Goal: Task Accomplishment & Management: Use online tool/utility

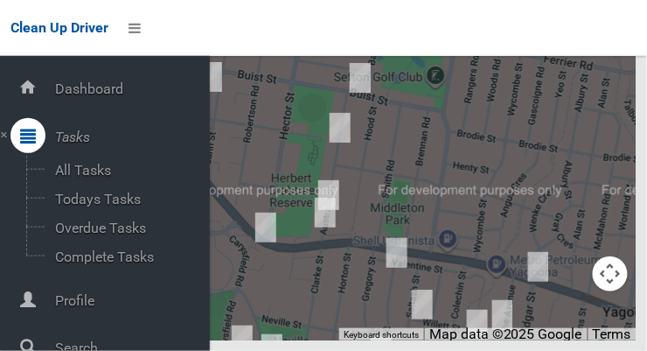
scroll to position [94, 0]
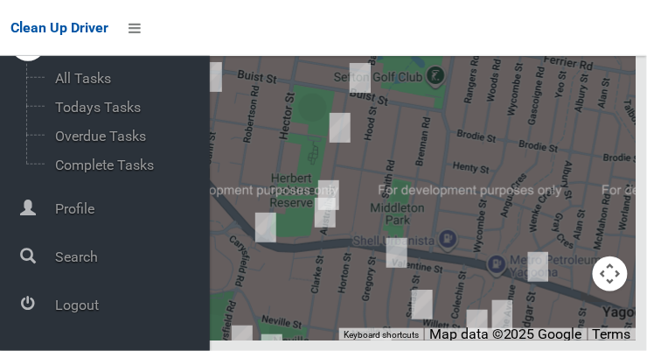
click at [36, 316] on icon at bounding box center [28, 303] width 16 height 35
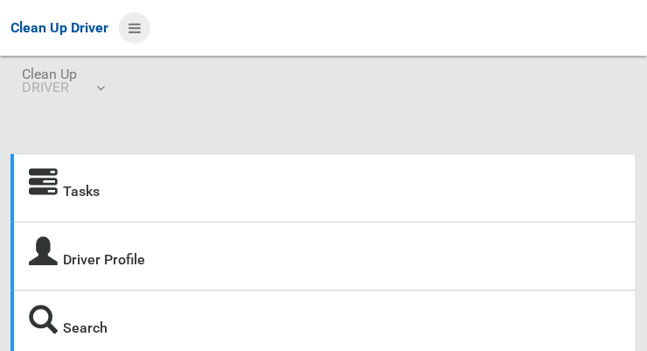
click at [130, 31] on icon at bounding box center [135, 28] width 12 height 30
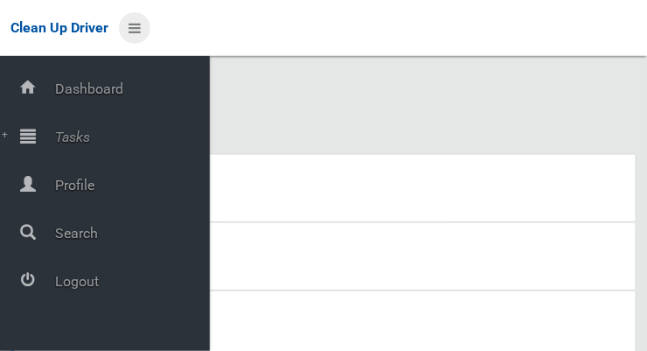
scroll to position [38, 0]
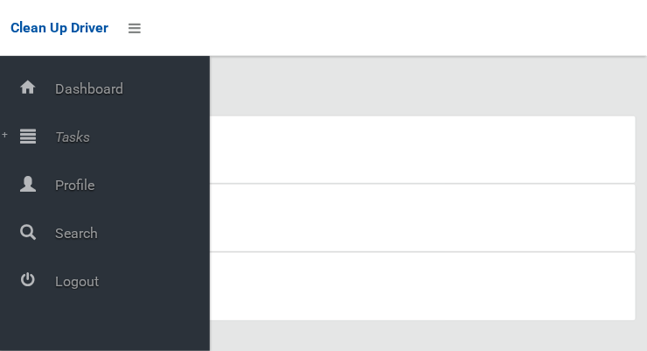
click at [223, 101] on div "Tasks Driver Profile Search" at bounding box center [323, 195] width 647 height 314
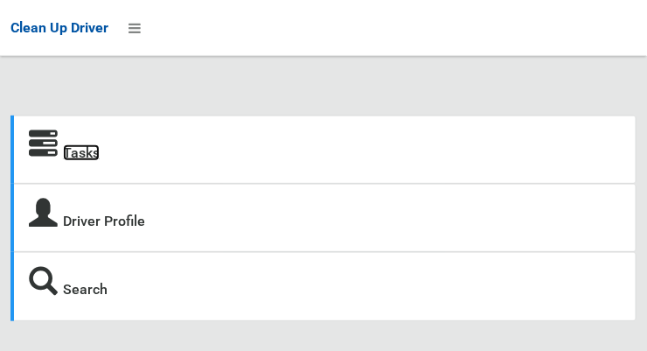
click at [65, 150] on link "Tasks" at bounding box center [81, 152] width 37 height 17
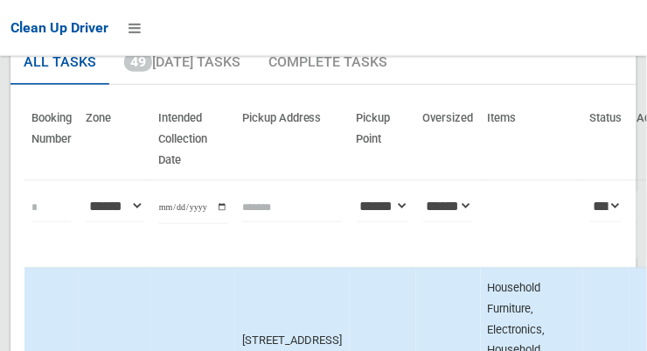
scroll to position [159, 0]
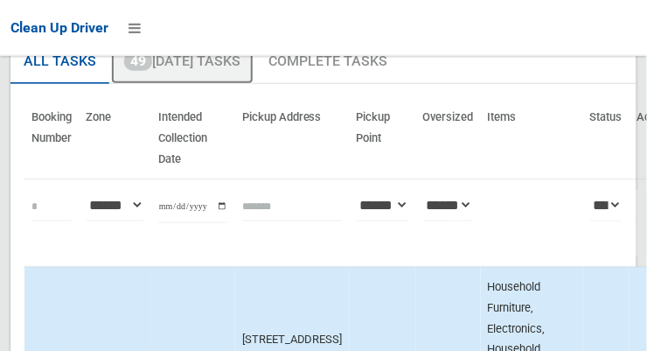
click at [167, 69] on link "49 Today's Tasks" at bounding box center [182, 61] width 142 height 45
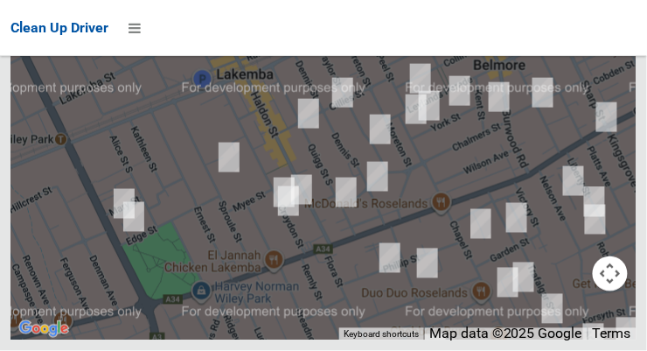
scroll to position [12614, 0]
click at [453, 18] on button "OK" at bounding box center [435, 2] width 60 height 31
click at [141, 36] on icon at bounding box center [135, 28] width 12 height 30
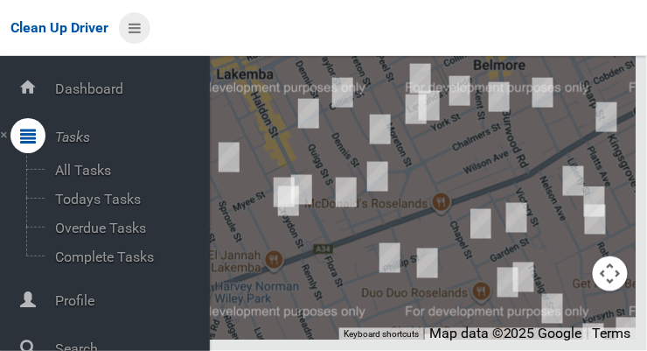
scroll to position [94, 0]
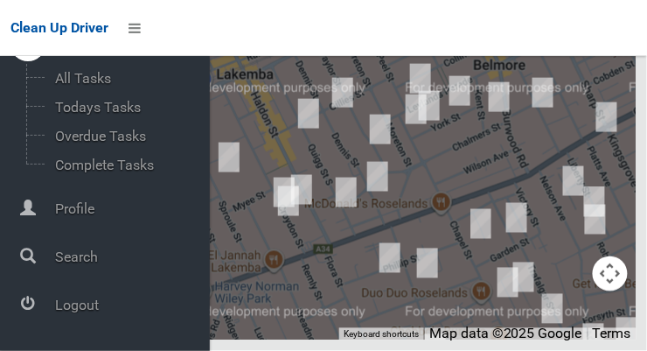
click at [35, 311] on div at bounding box center [27, 303] width 35 height 35
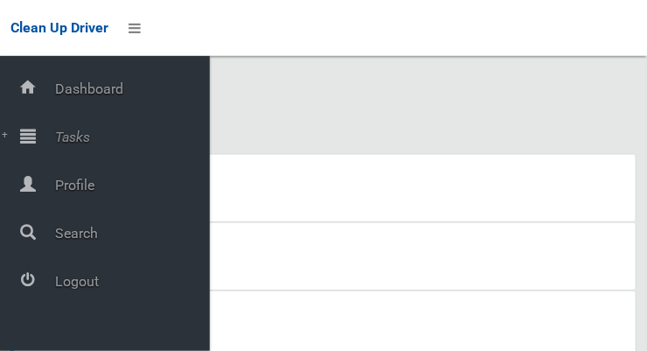
click at [36, 141] on div at bounding box center [27, 135] width 35 height 35
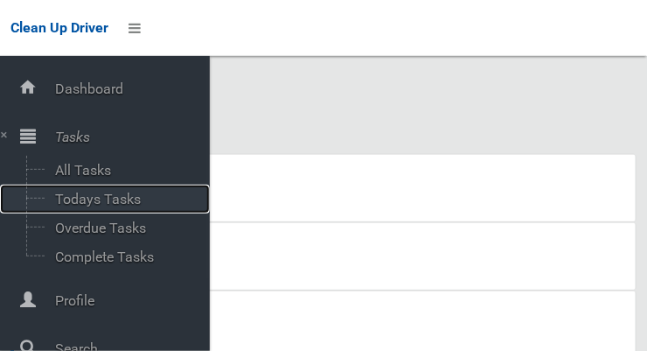
click at [73, 205] on span "Todays Tasks" at bounding box center [122, 199] width 145 height 17
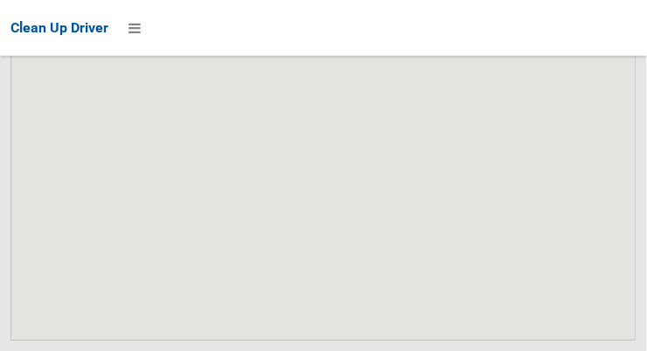
scroll to position [11697, 0]
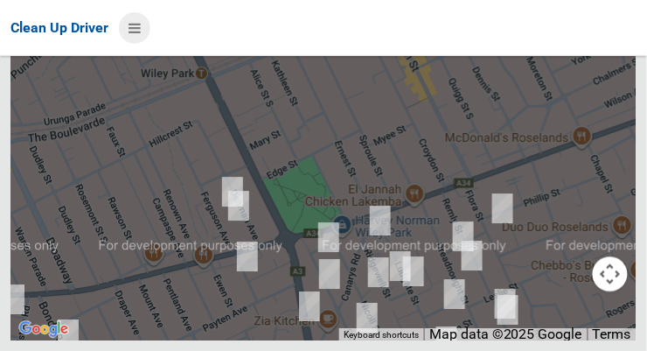
click at [133, 23] on icon at bounding box center [135, 28] width 12 height 30
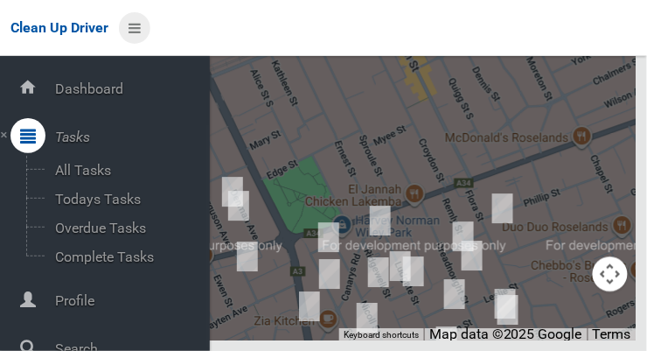
scroll to position [94, 0]
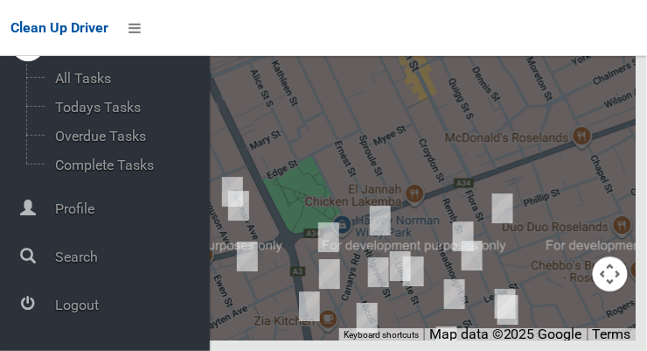
click at [35, 306] on div at bounding box center [27, 303] width 35 height 35
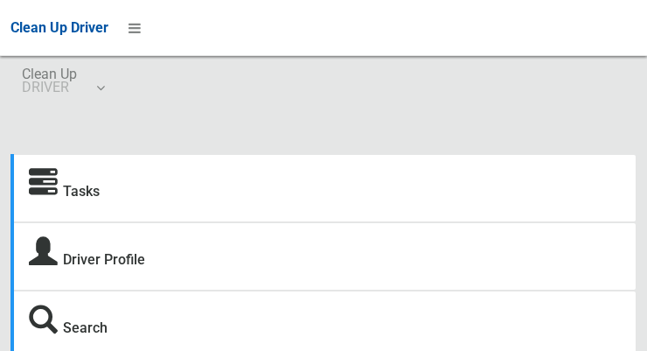
scroll to position [38, 0]
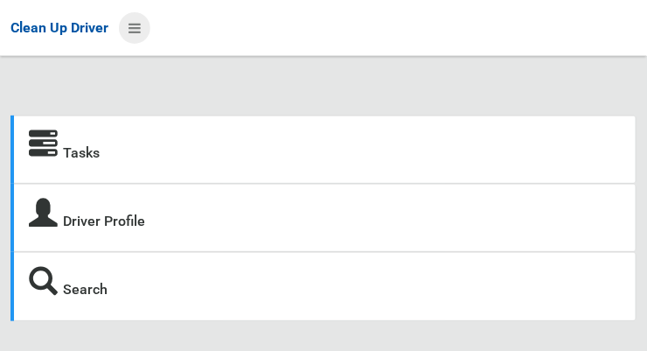
click at [140, 36] on icon at bounding box center [135, 28] width 12 height 30
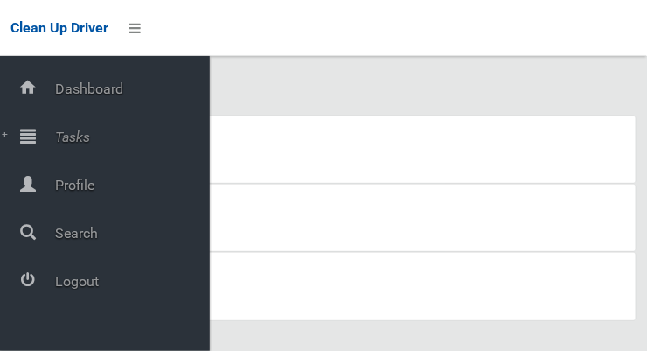
click at [55, 145] on span "Tasks" at bounding box center [130, 137] width 160 height 17
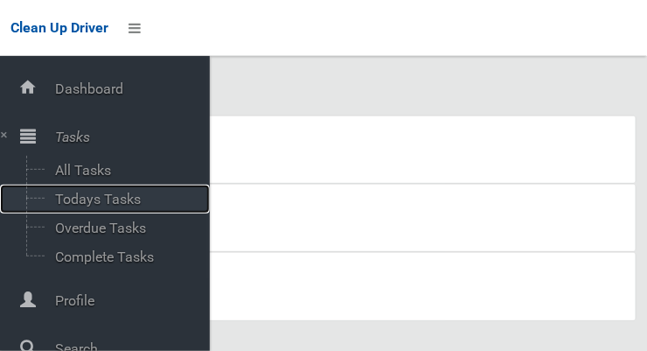
click at [73, 207] on span "Todays Tasks" at bounding box center [122, 199] width 145 height 17
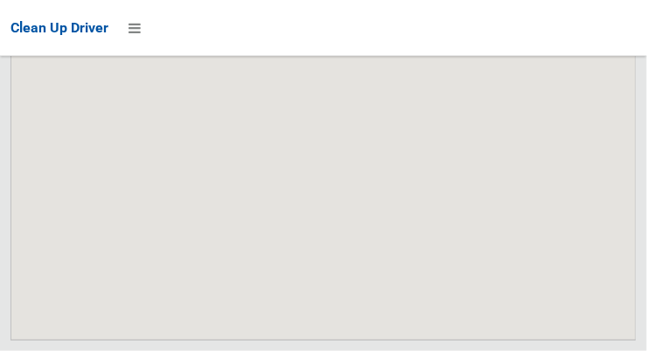
scroll to position [13721, 0]
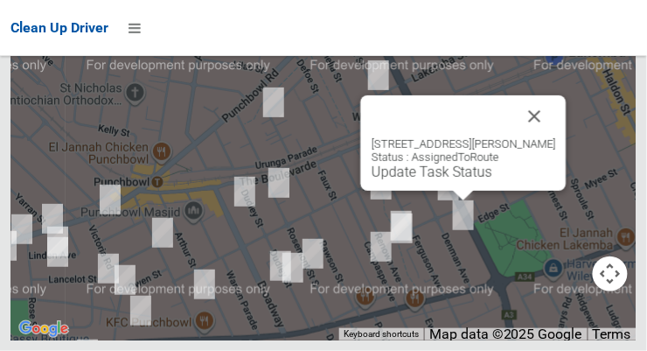
click at [556, 137] on button "Close" at bounding box center [535, 116] width 42 height 42
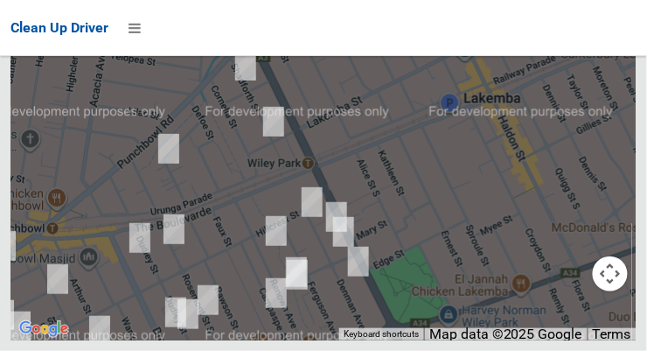
click at [232, 24] on div "Clean Up Driver" at bounding box center [323, 28] width 647 height 56
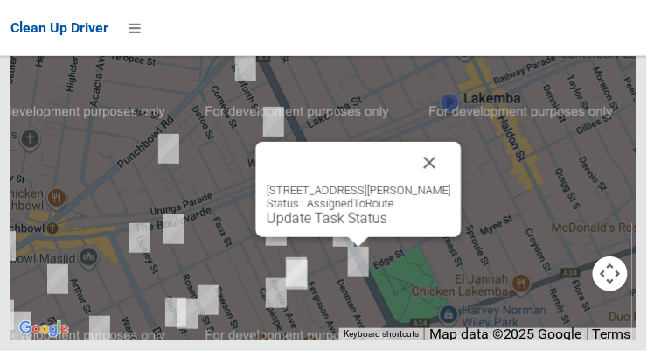
click at [451, 184] on button "Close" at bounding box center [430, 163] width 42 height 42
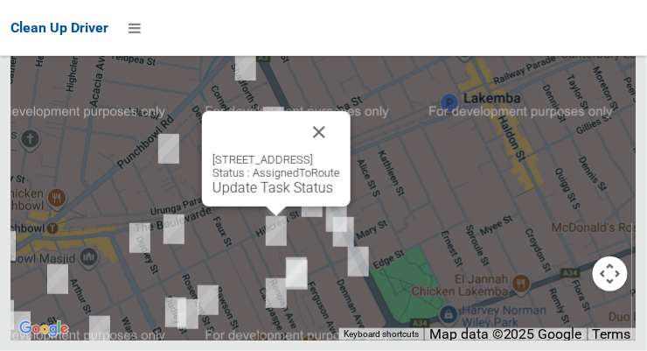
click at [340, 153] on button "Close" at bounding box center [319, 132] width 42 height 42
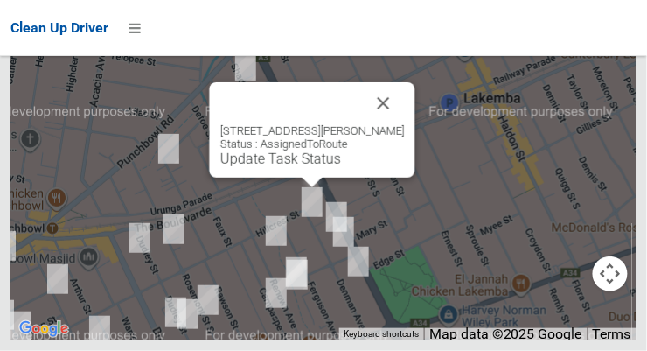
click at [393, 124] on button "Close" at bounding box center [384, 103] width 42 height 42
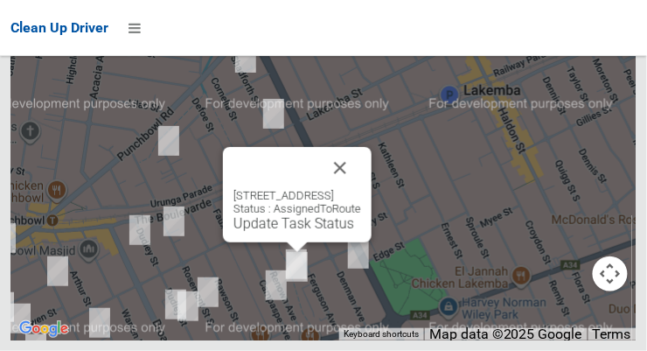
click at [361, 189] on button "Close" at bounding box center [340, 168] width 42 height 42
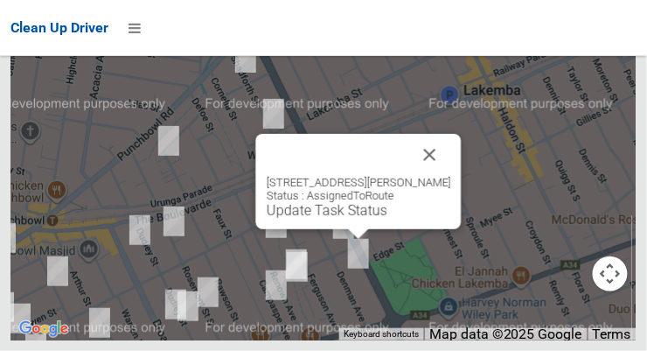
click at [445, 176] on button "Close" at bounding box center [430, 155] width 42 height 42
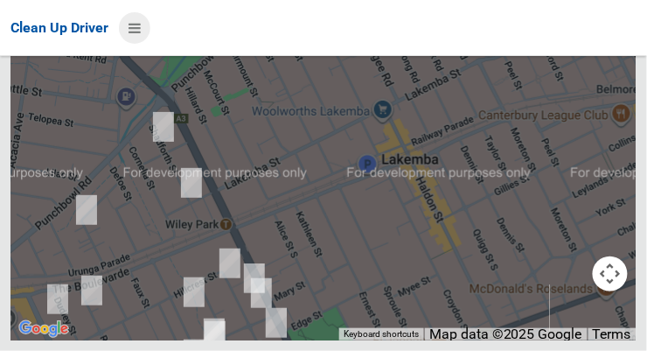
click at [130, 31] on icon at bounding box center [135, 28] width 12 height 30
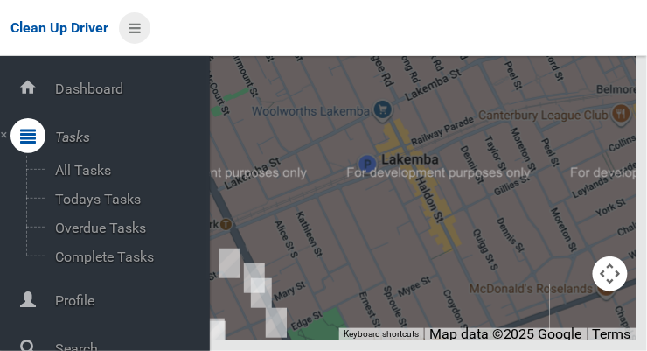
scroll to position [94, 0]
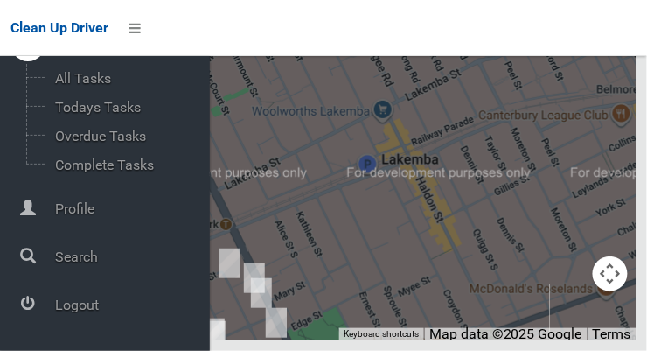
click at [35, 301] on div at bounding box center [27, 303] width 35 height 35
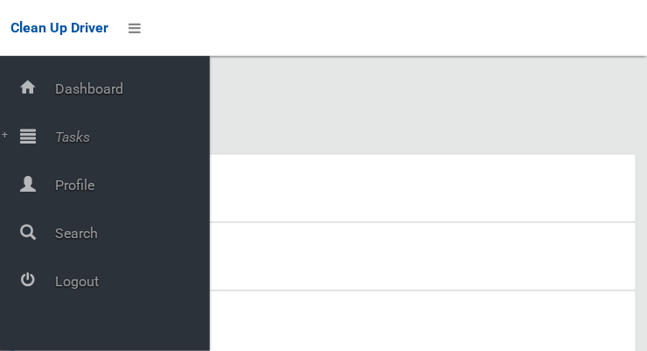
click at [36, 134] on div at bounding box center [27, 135] width 35 height 35
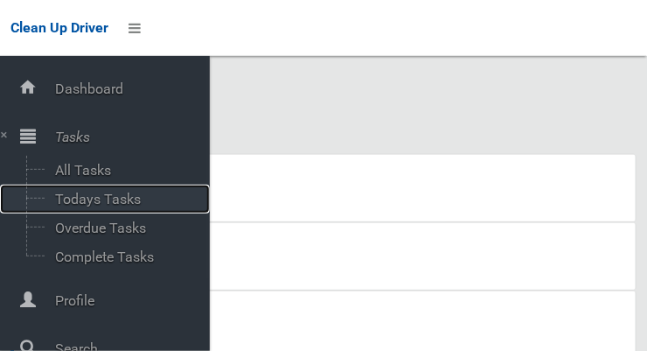
click at [68, 205] on span "Todays Tasks" at bounding box center [122, 199] width 145 height 17
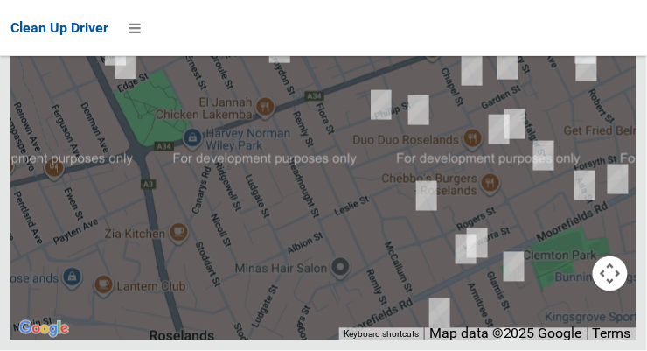
scroll to position [12680, 0]
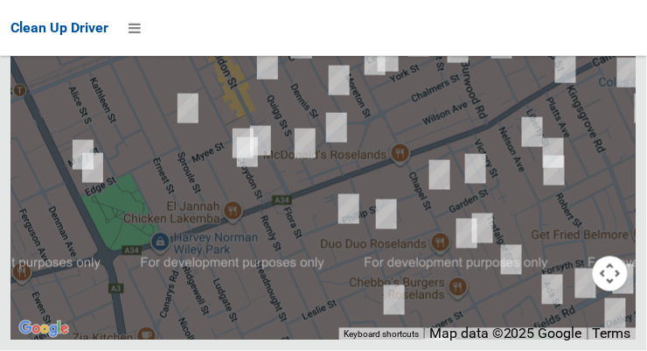
click at [449, 56] on div "Clean Up Driver" at bounding box center [323, 28] width 647 height 56
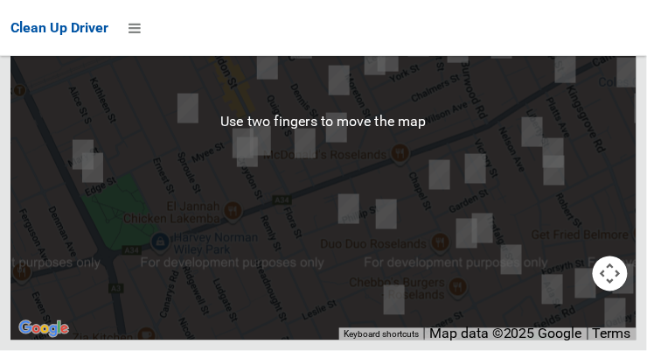
scroll to position [12516, 0]
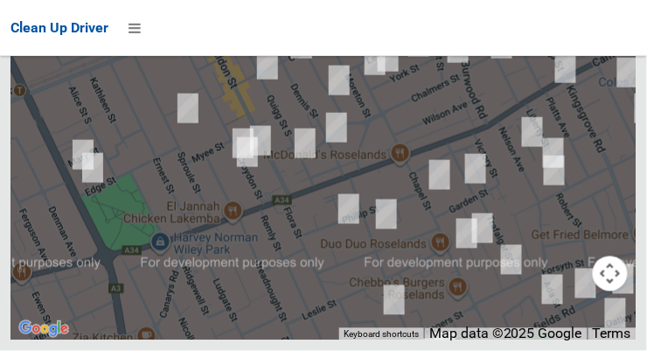
click at [453, 18] on button "OK" at bounding box center [435, 2] width 60 height 31
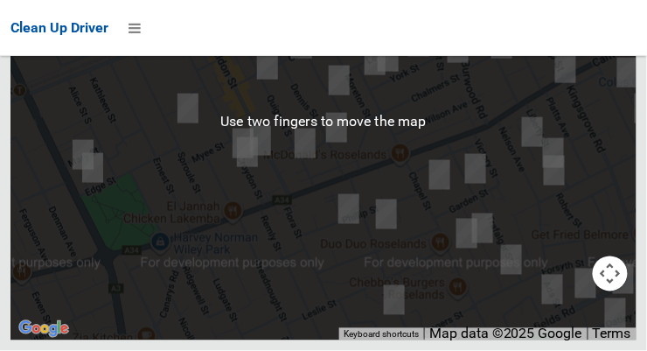
scroll to position [12680, 0]
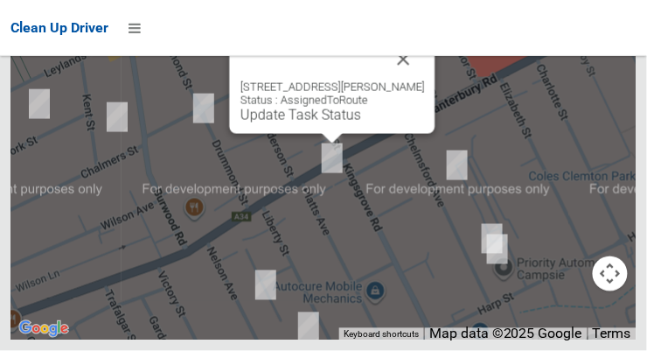
click at [424, 80] on button "Close" at bounding box center [404, 59] width 42 height 42
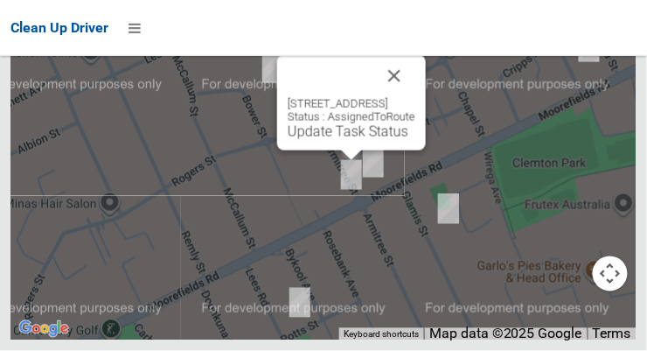
click at [415, 97] on button "Close" at bounding box center [394, 76] width 42 height 42
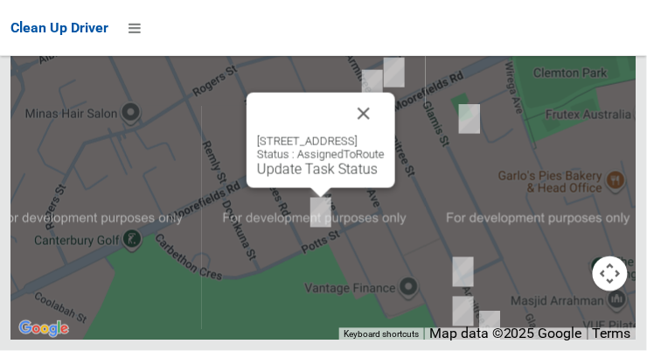
click at [385, 135] on button "Close" at bounding box center [364, 114] width 42 height 42
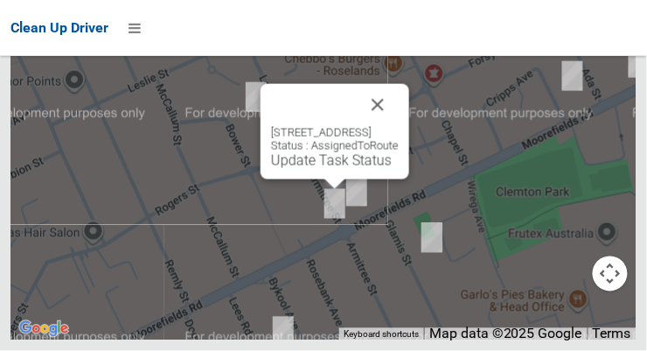
click at [399, 126] on button "Close" at bounding box center [378, 105] width 42 height 42
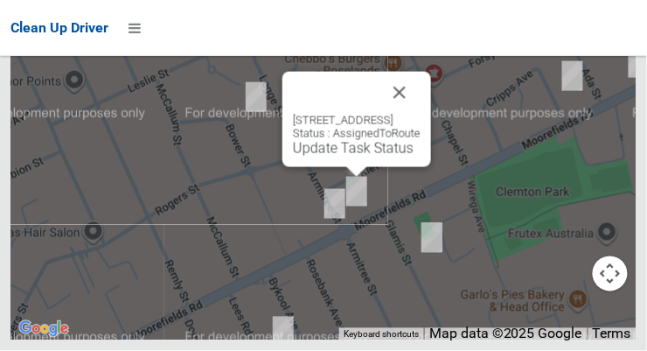
click at [420, 114] on button "Close" at bounding box center [400, 93] width 42 height 42
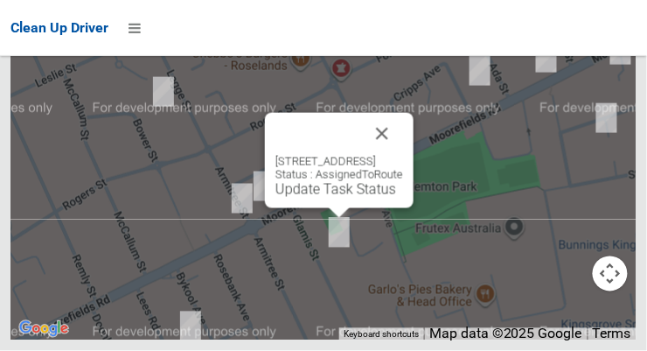
click at [403, 155] on button "Close" at bounding box center [382, 134] width 42 height 42
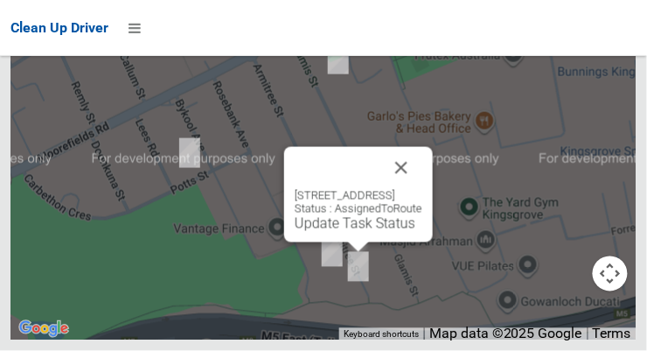
click at [422, 189] on button "Close" at bounding box center [401, 168] width 42 height 42
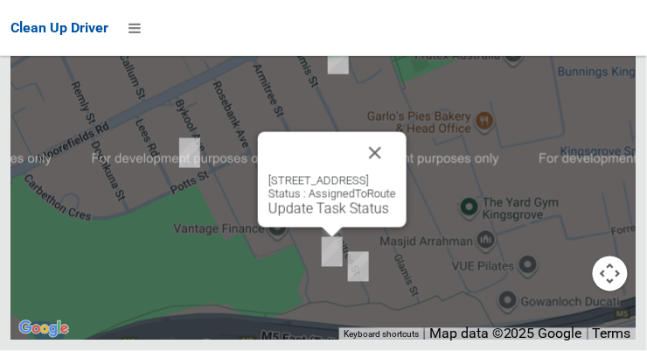
click at [396, 174] on button "Close" at bounding box center [375, 153] width 42 height 42
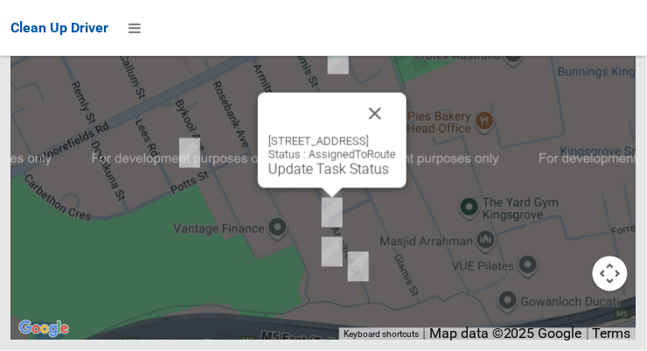
click at [396, 135] on button "Close" at bounding box center [375, 114] width 42 height 42
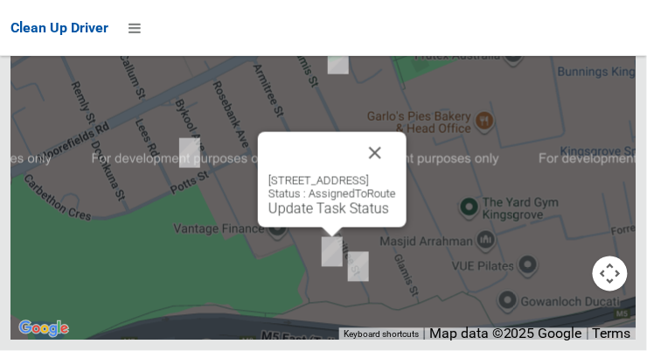
click at [396, 174] on button "Close" at bounding box center [375, 153] width 42 height 42
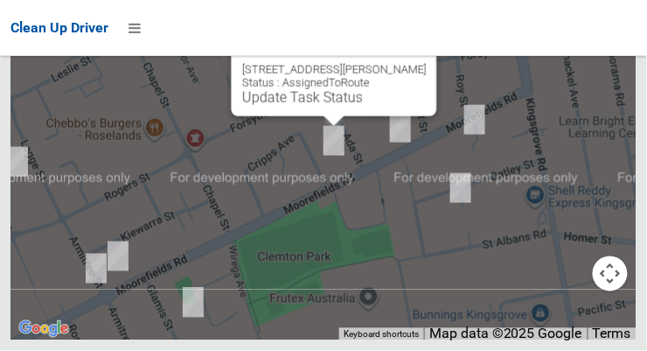
click at [420, 63] on button "Close" at bounding box center [406, 42] width 42 height 42
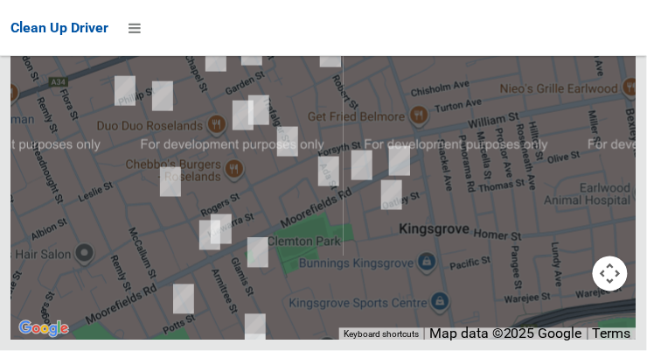
scroll to position [12312, 0]
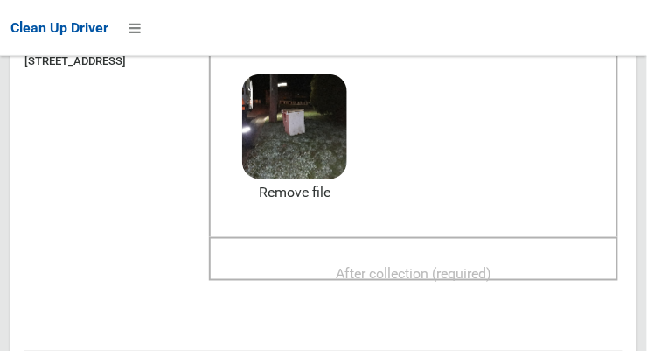
scroll to position [229, 0]
click at [488, 266] on span "After collection (required)" at bounding box center [414, 272] width 156 height 17
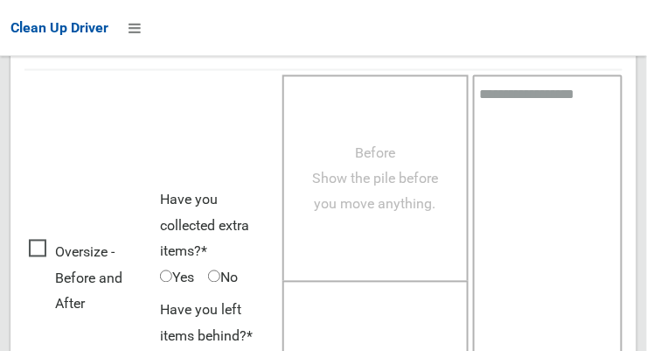
scroll to position [1581, 0]
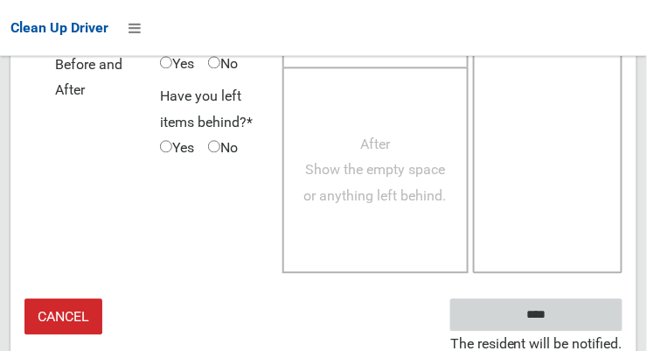
click at [582, 298] on input "****" at bounding box center [536, 314] width 172 height 32
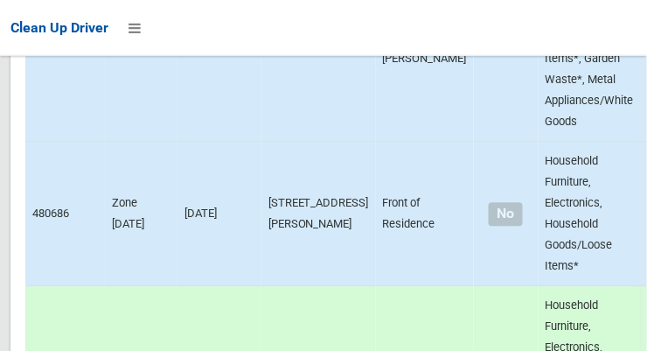
scroll to position [12681, 0]
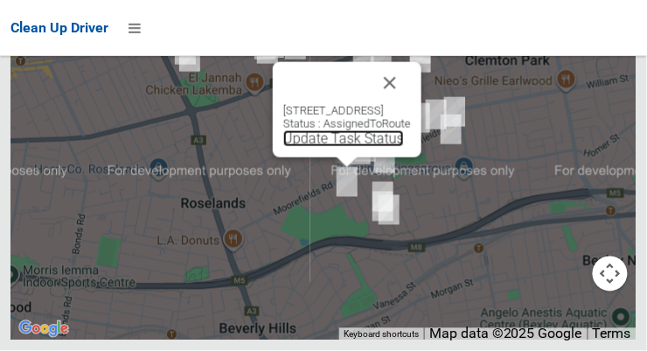
click at [346, 147] on link "Update Task Status" at bounding box center [343, 138] width 121 height 17
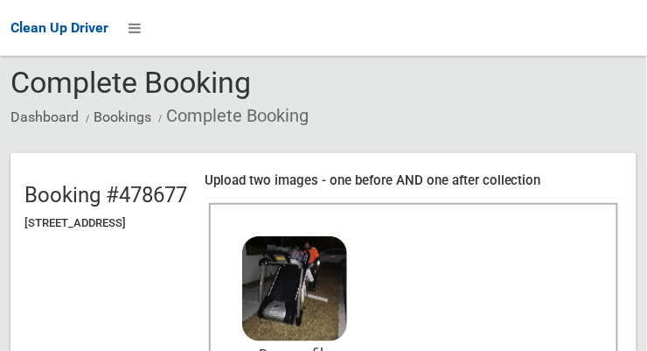
scroll to position [228, 0]
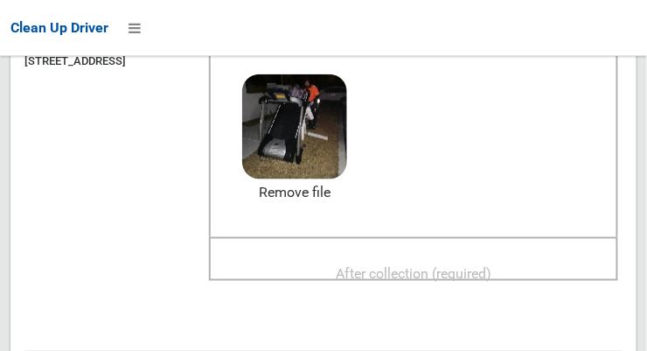
click at [464, 274] on span "After collection (required)" at bounding box center [414, 273] width 156 height 17
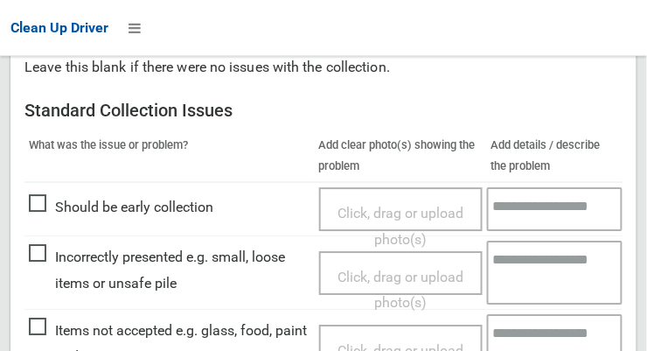
scroll to position [1581, 0]
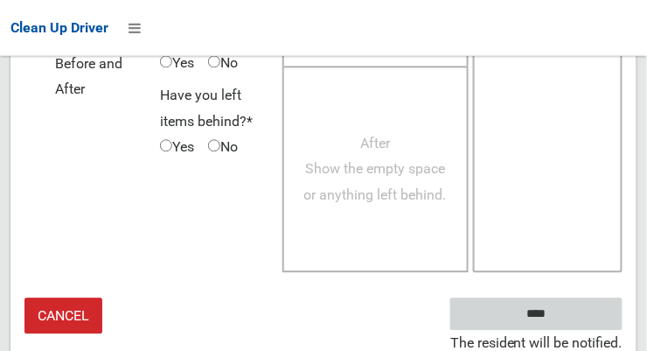
click at [580, 316] on input "****" at bounding box center [536, 314] width 172 height 32
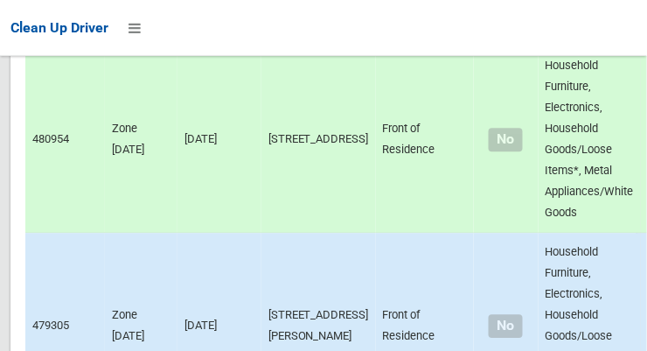
scroll to position [12680, 0]
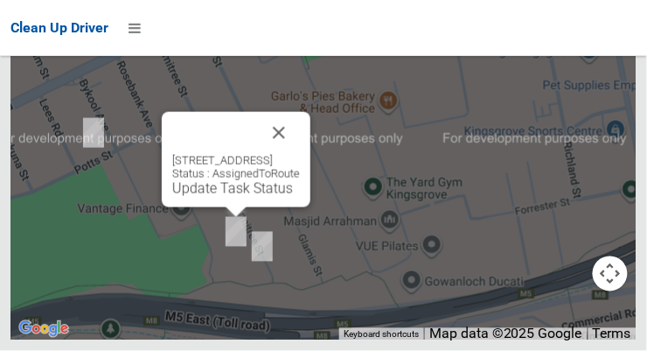
click at [224, 197] on link "Update Task Status" at bounding box center [232, 188] width 121 height 17
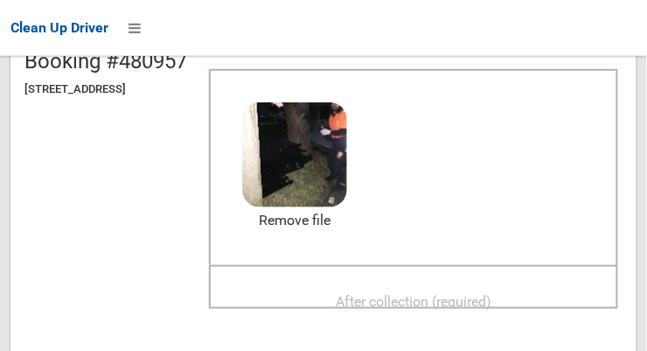
scroll to position [210, 0]
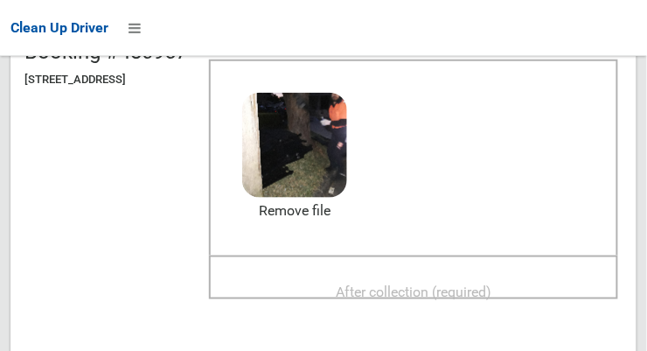
click at [481, 285] on span "After collection (required)" at bounding box center [414, 291] width 156 height 17
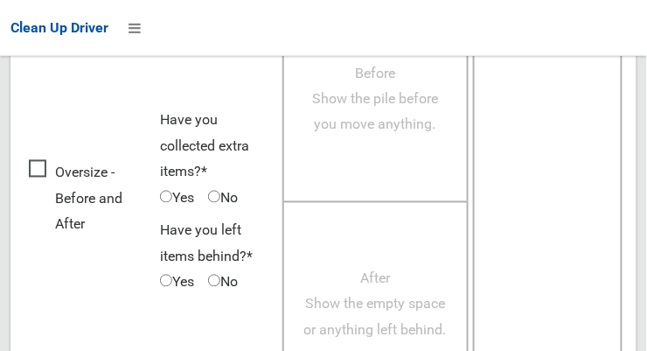
scroll to position [1581, 0]
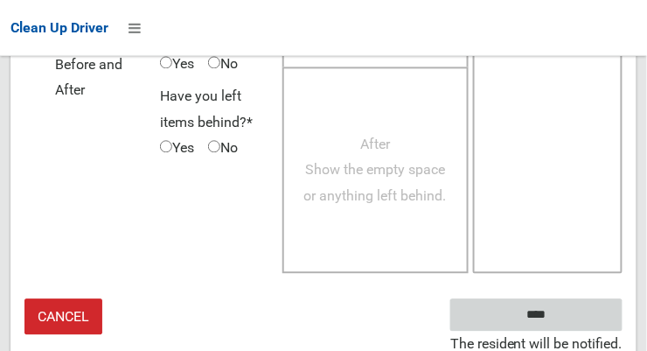
click at [587, 316] on input "****" at bounding box center [536, 314] width 172 height 32
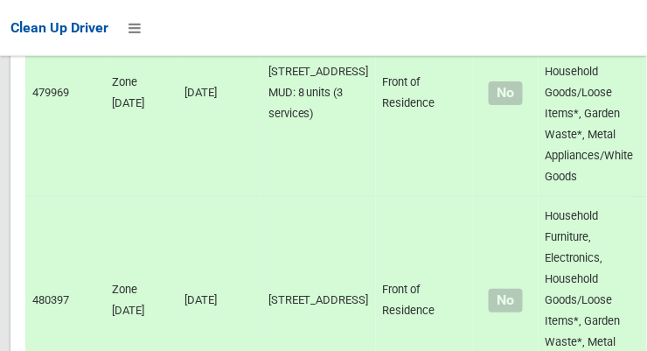
scroll to position [12680, 0]
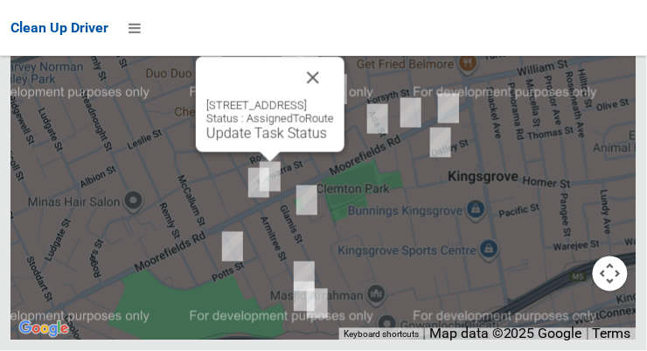
click at [260, 142] on link "Update Task Status" at bounding box center [266, 133] width 121 height 17
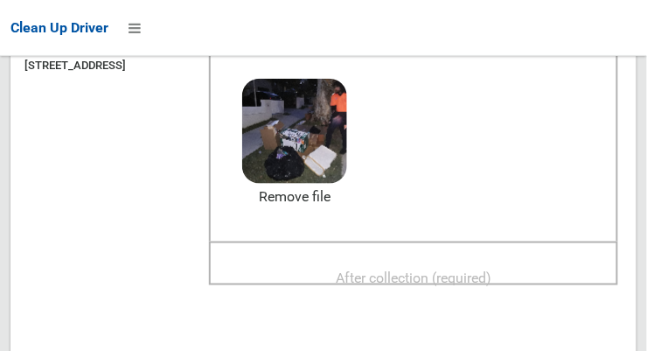
scroll to position [231, 0]
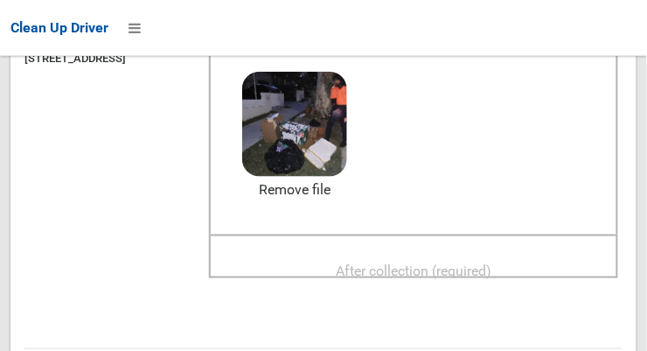
click at [455, 262] on span "After collection (required)" at bounding box center [414, 270] width 156 height 17
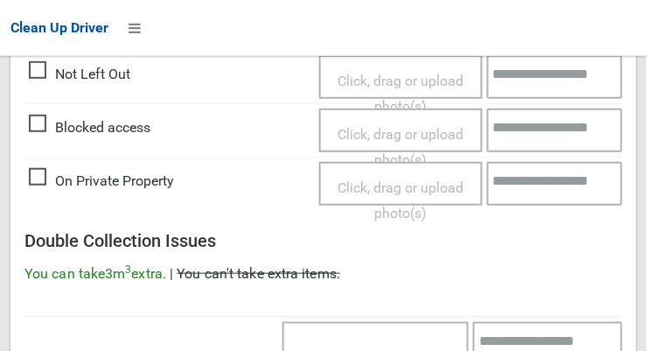
scroll to position [1581, 0]
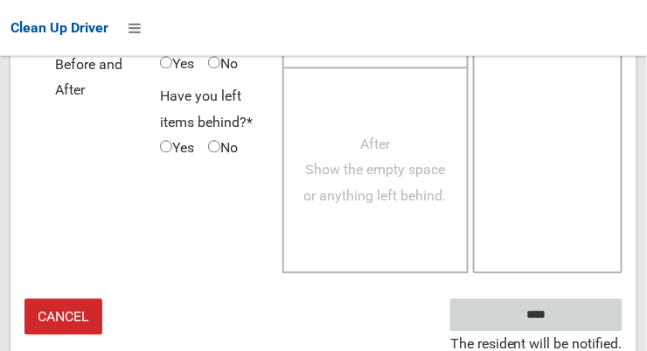
click at [587, 311] on input "****" at bounding box center [536, 314] width 172 height 32
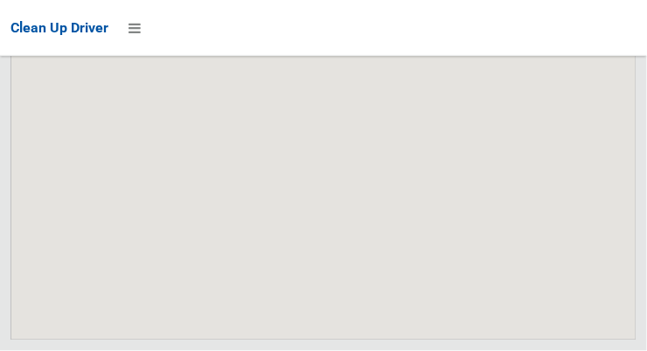
scroll to position [12681, 0]
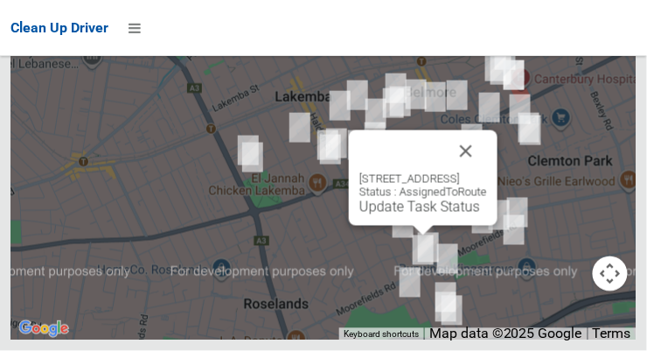
click at [401, 215] on link "Update Task Status" at bounding box center [419, 206] width 121 height 17
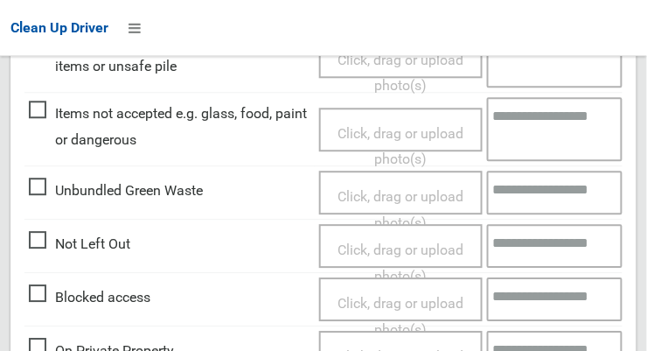
scroll to position [643, 0]
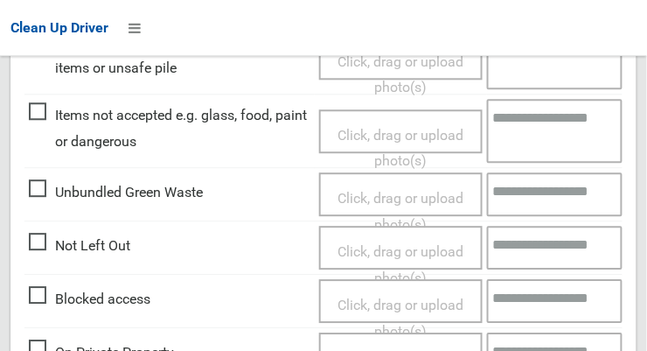
click at [406, 243] on span "Click, drag or upload photo(s)" at bounding box center [400, 264] width 126 height 43
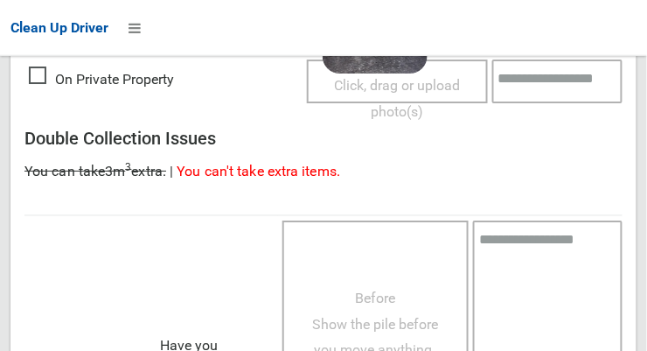
scroll to position [1276, 0]
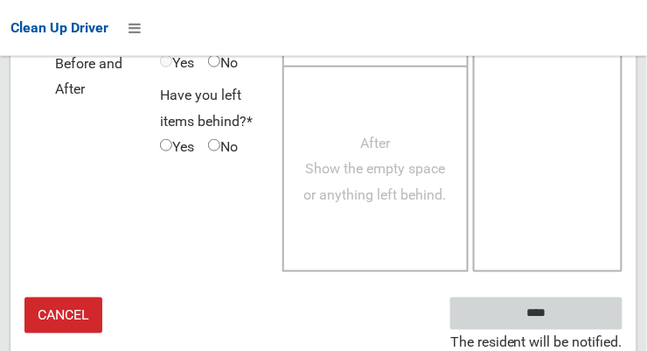
click at [583, 307] on input "****" at bounding box center [536, 313] width 172 height 32
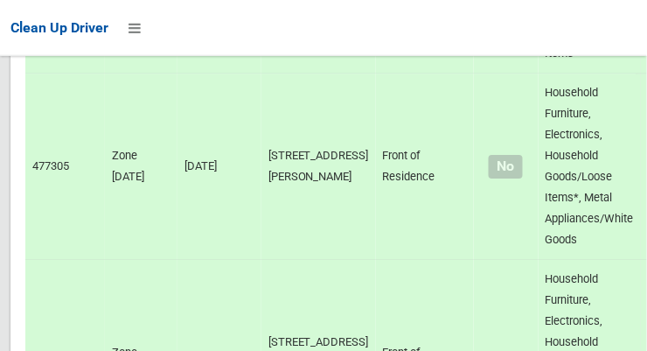
scroll to position [12680, 0]
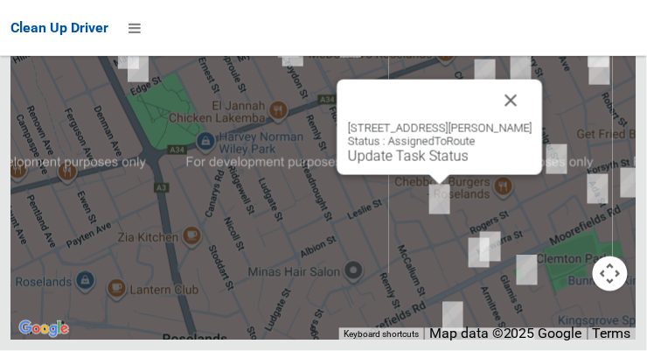
click at [433, 164] on link "Update Task Status" at bounding box center [408, 156] width 121 height 17
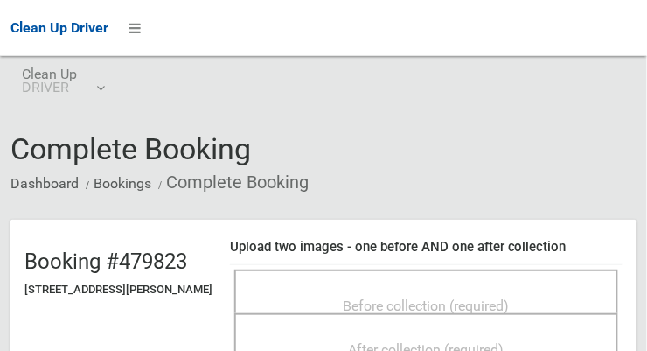
click at [423, 297] on span "Before collection (required)" at bounding box center [427, 305] width 166 height 17
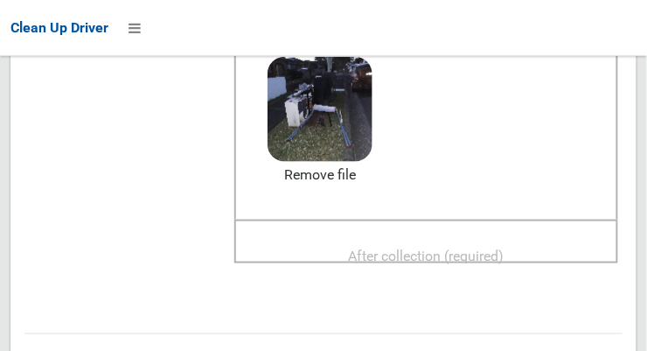
scroll to position [244, 0]
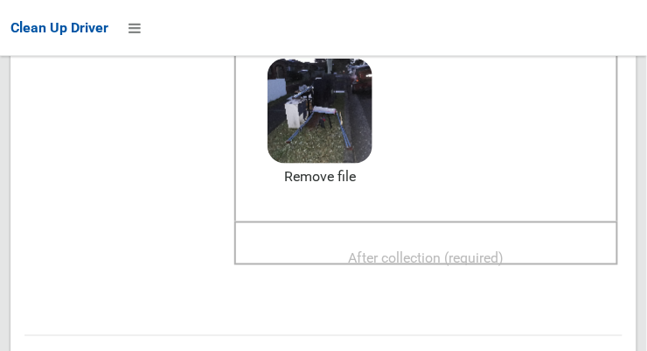
click at [461, 254] on span "After collection (required)" at bounding box center [427, 257] width 156 height 17
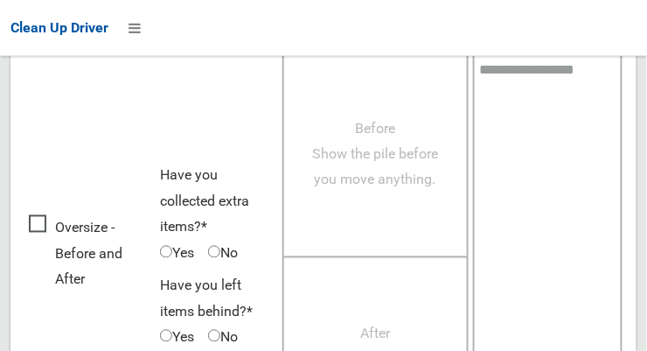
scroll to position [1581, 0]
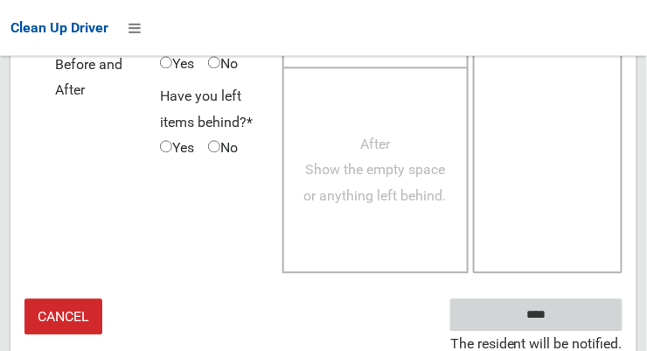
click at [586, 302] on input "****" at bounding box center [536, 314] width 172 height 32
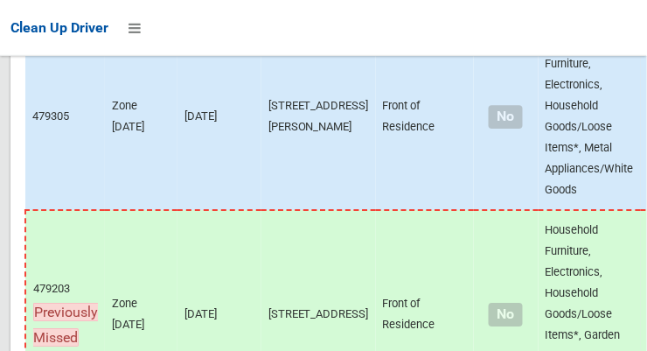
scroll to position [12681, 0]
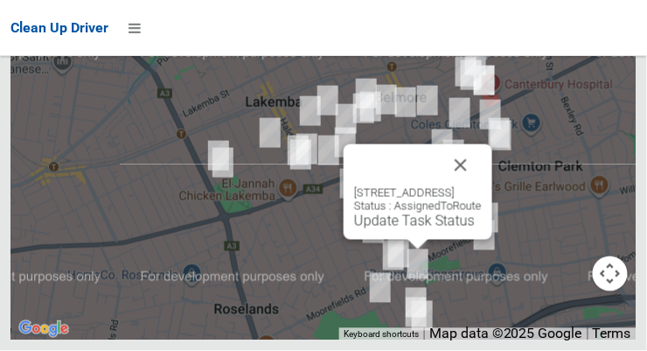
click at [411, 229] on link "Update Task Status" at bounding box center [414, 220] width 121 height 17
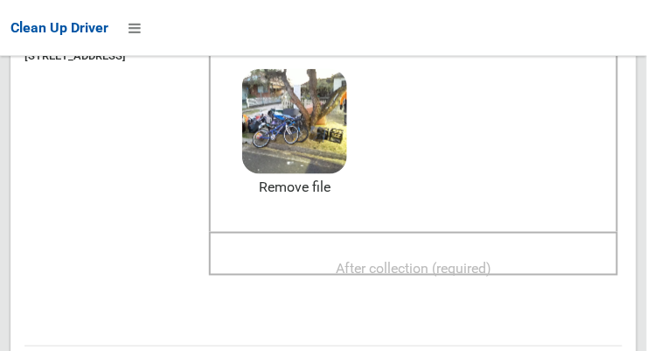
scroll to position [231, 0]
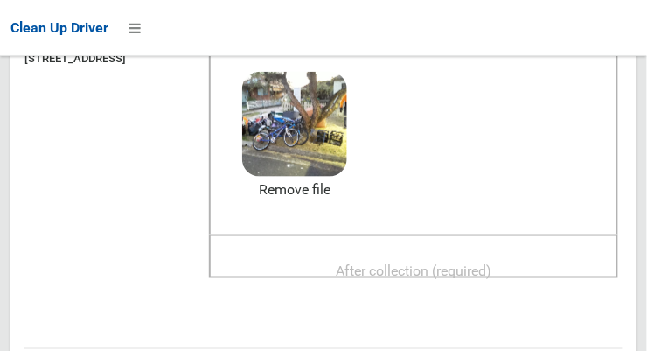
click at [474, 269] on span "After collection (required)" at bounding box center [414, 270] width 156 height 17
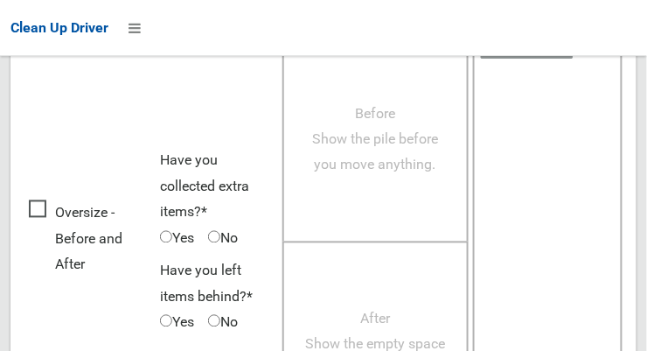
scroll to position [1581, 0]
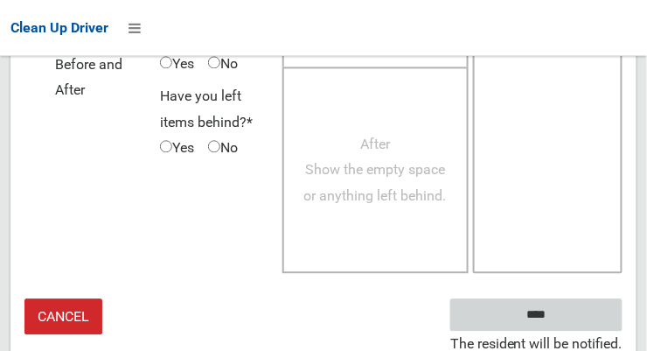
click at [575, 301] on input "****" at bounding box center [536, 314] width 172 height 32
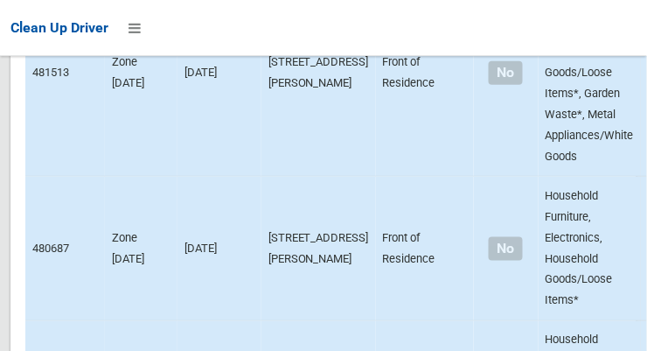
scroll to position [3312, 0]
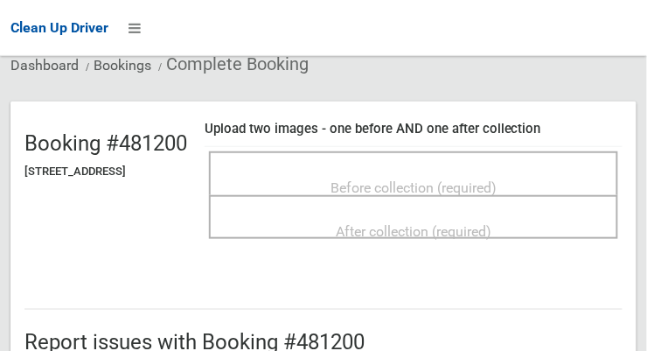
scroll to position [115, 0]
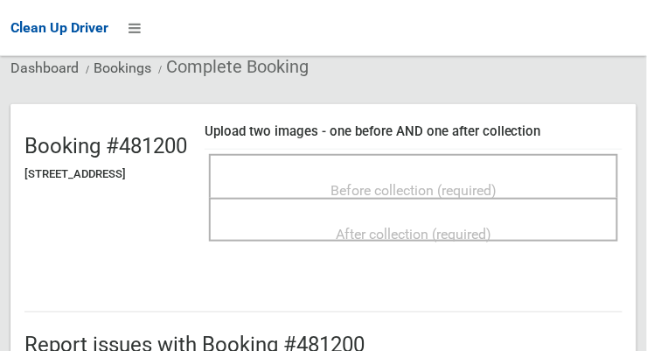
click at [497, 182] on span "Before collection (required)" at bounding box center [413, 190] width 166 height 17
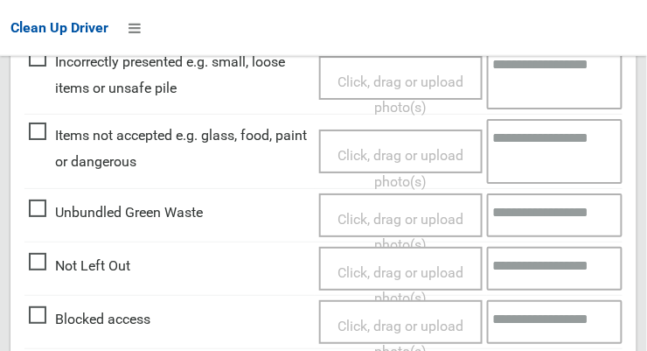
scroll to position [1581, 0]
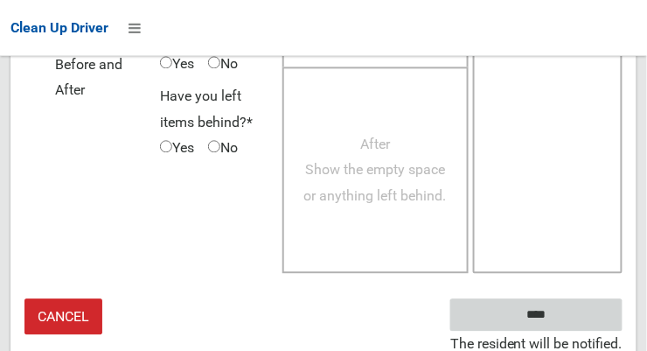
click at [578, 302] on input "****" at bounding box center [536, 314] width 172 height 32
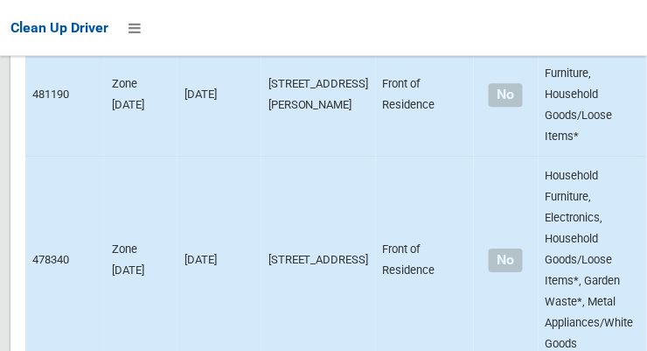
scroll to position [2770, 0]
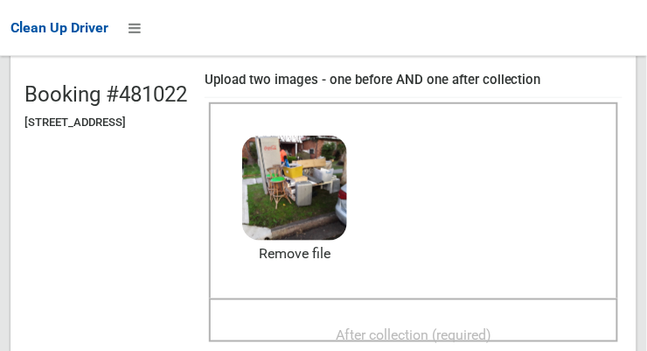
scroll to position [171, 0]
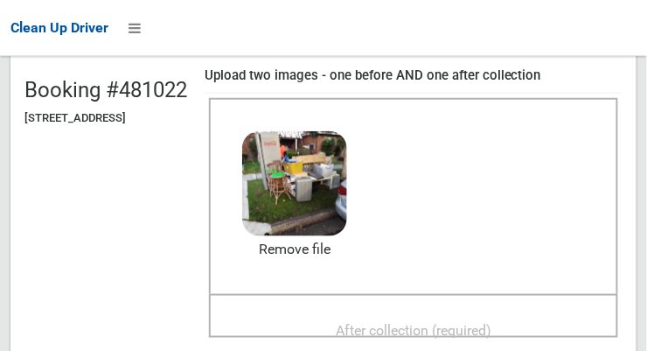
click at [468, 323] on span "After collection (required)" at bounding box center [414, 330] width 156 height 17
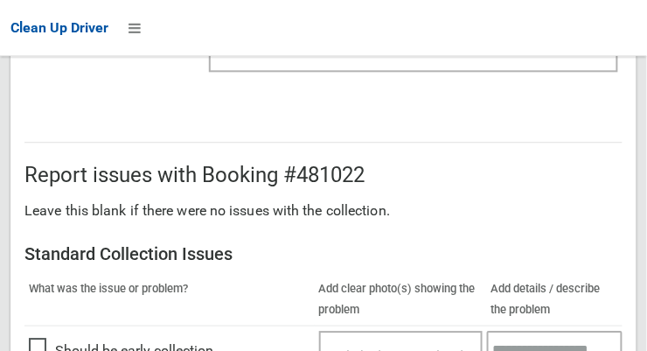
scroll to position [1581, 0]
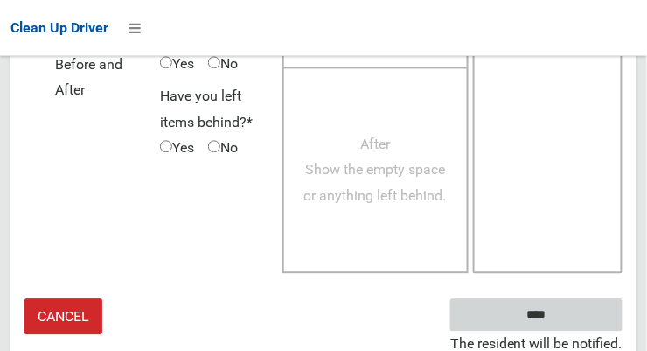
click at [574, 308] on input "****" at bounding box center [536, 314] width 172 height 32
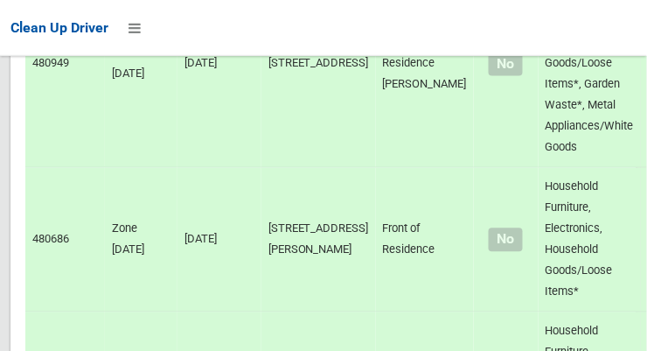
scroll to position [12680, 0]
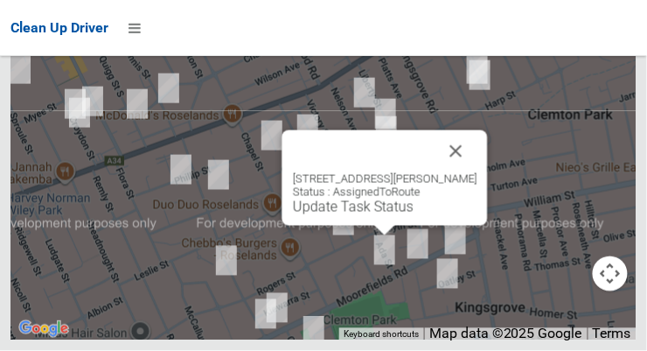
click at [476, 172] on button "Close" at bounding box center [456, 151] width 42 height 42
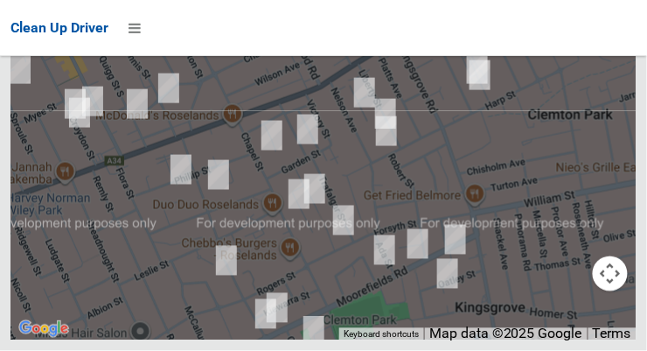
click at [453, 18] on button "OK" at bounding box center [435, 2] width 60 height 31
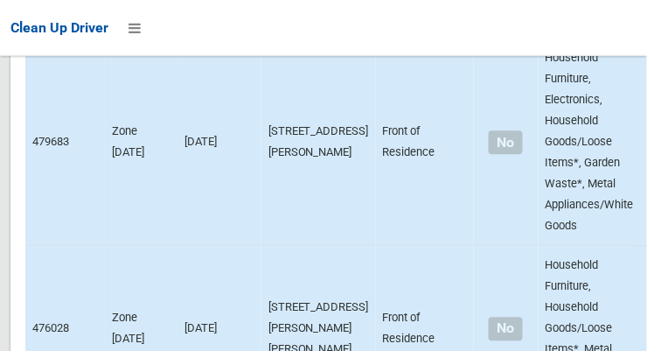
scroll to position [3595, 0]
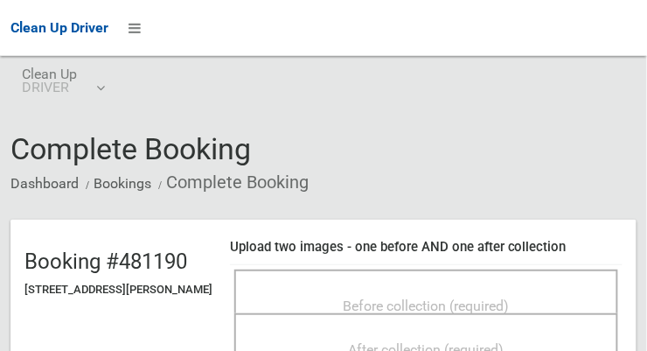
click at [445, 298] on span "Before collection (required)" at bounding box center [427, 305] width 166 height 17
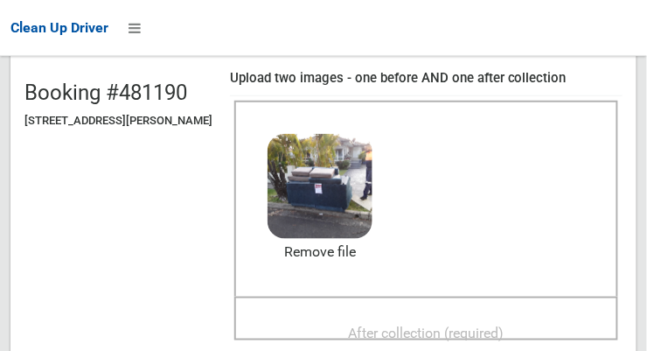
scroll to position [170, 0]
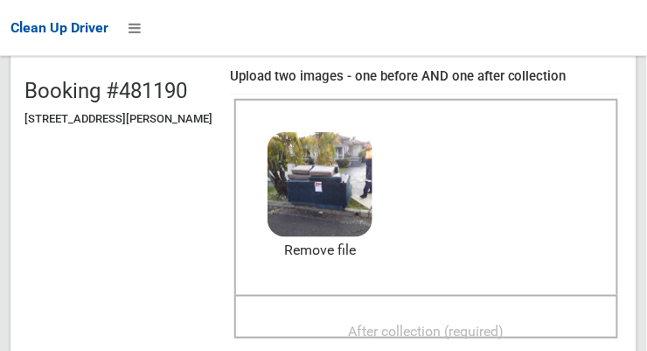
click at [467, 329] on span "After collection (required)" at bounding box center [427, 331] width 156 height 17
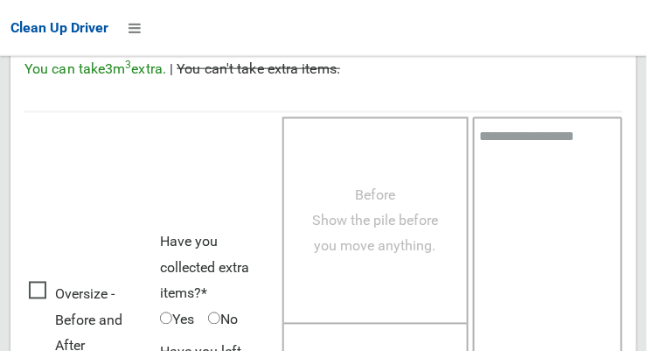
scroll to position [1581, 0]
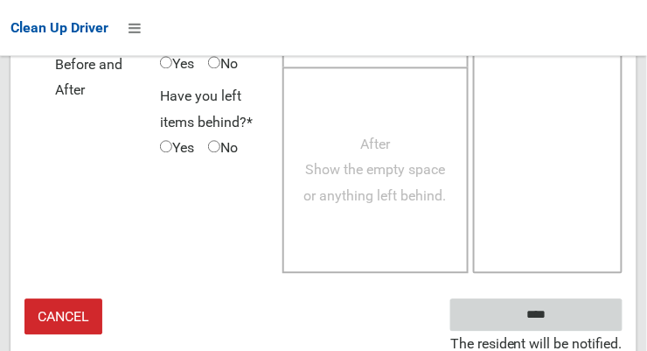
click at [587, 300] on input "****" at bounding box center [536, 314] width 172 height 32
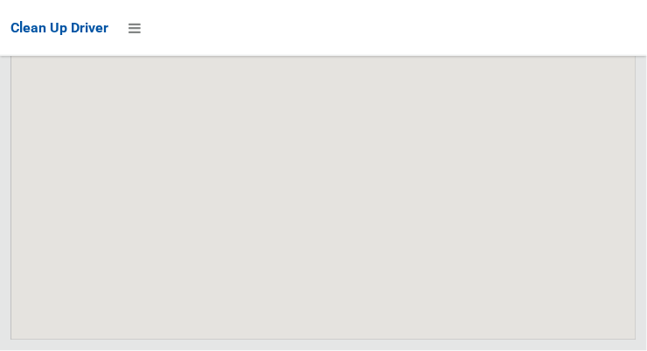
scroll to position [12681, 0]
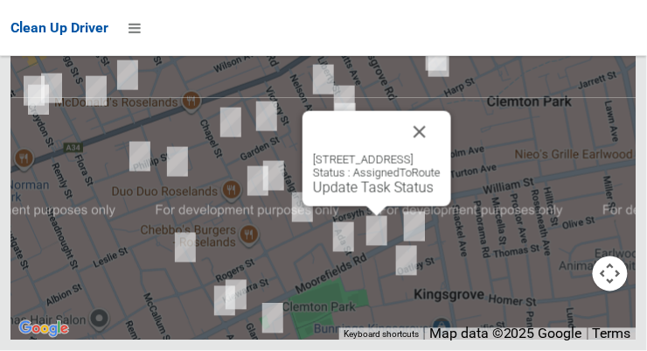
click at [441, 153] on button "Close" at bounding box center [420, 132] width 42 height 42
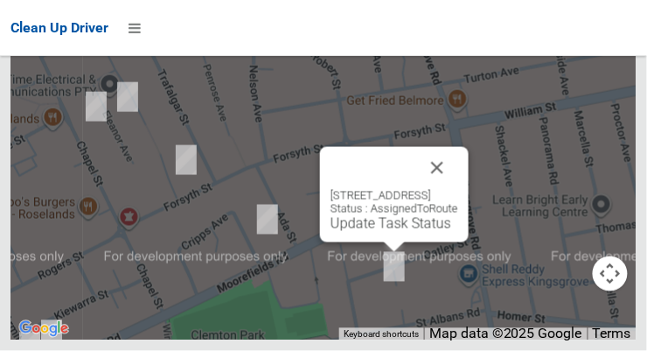
click at [458, 189] on button "Close" at bounding box center [437, 168] width 42 height 42
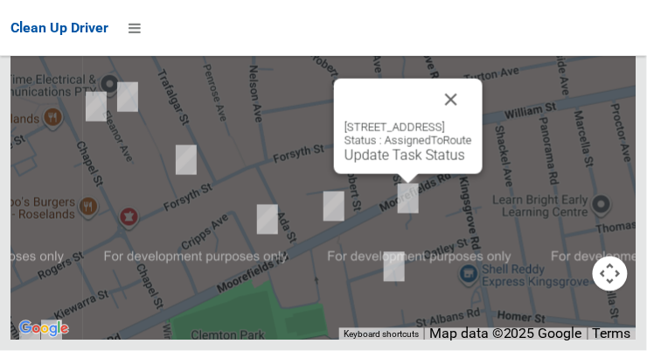
click at [472, 121] on button "Close" at bounding box center [451, 100] width 42 height 42
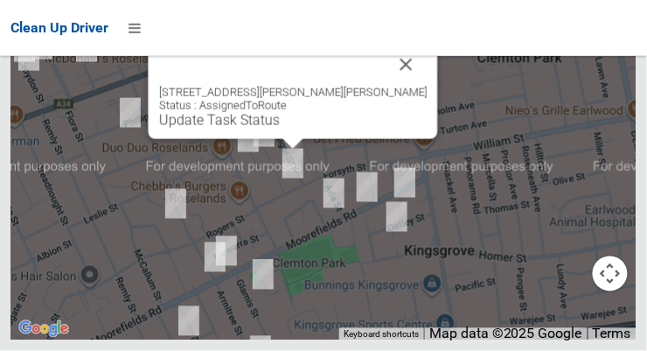
click at [386, 86] on button "Close" at bounding box center [407, 65] width 42 height 42
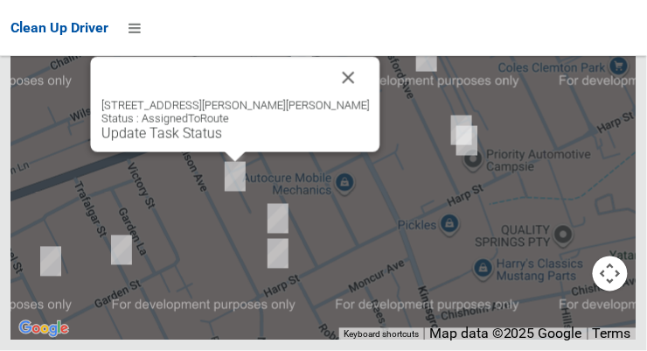
click at [328, 99] on button "Close" at bounding box center [349, 78] width 42 height 42
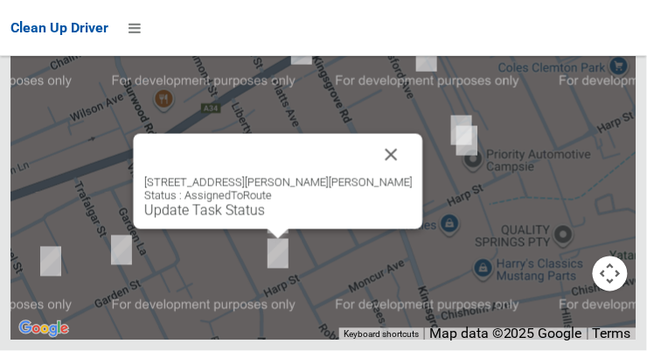
click at [371, 176] on button "Close" at bounding box center [392, 155] width 42 height 42
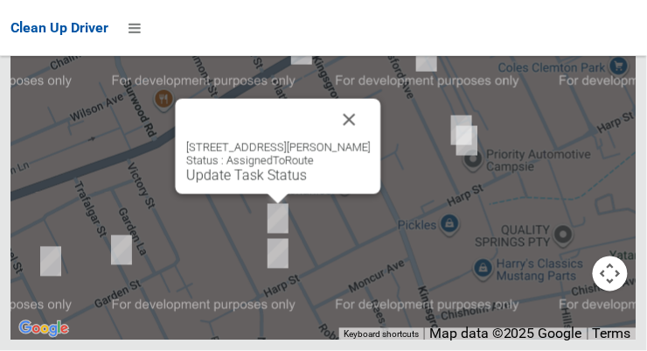
click at [347, 141] on button "Close" at bounding box center [350, 120] width 42 height 42
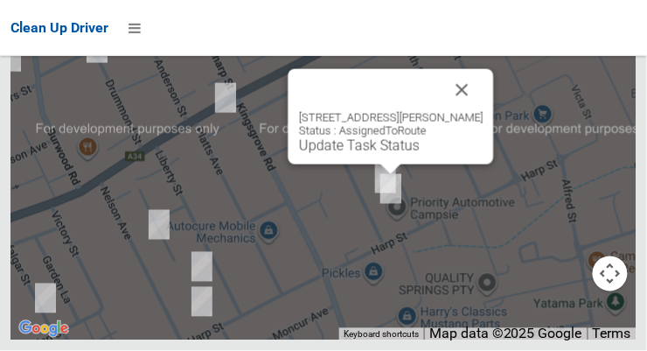
click at [483, 111] on button "Close" at bounding box center [462, 90] width 42 height 42
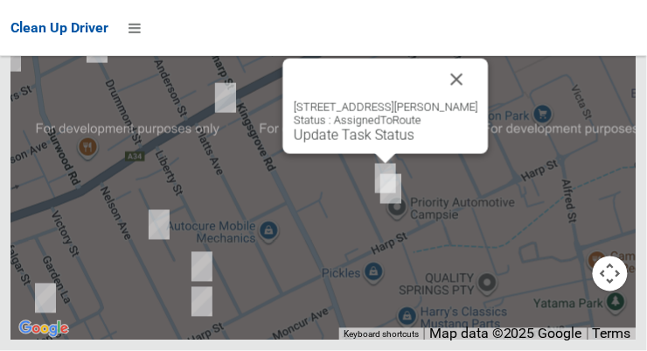
click at [476, 101] on button "Close" at bounding box center [457, 80] width 42 height 42
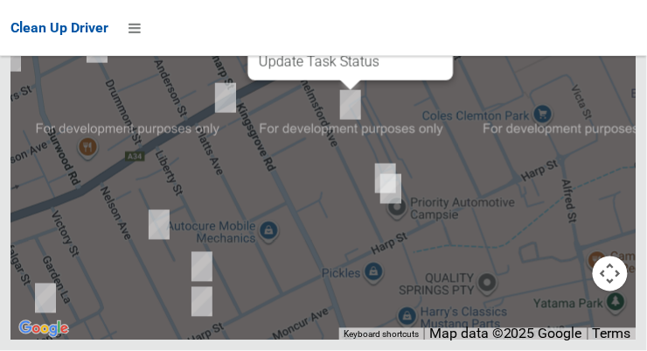
scroll to position [12679, 0]
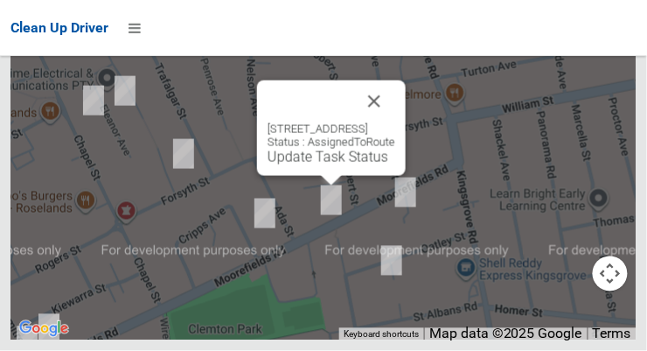
click at [321, 165] on link "Update Task Status" at bounding box center [327, 157] width 121 height 17
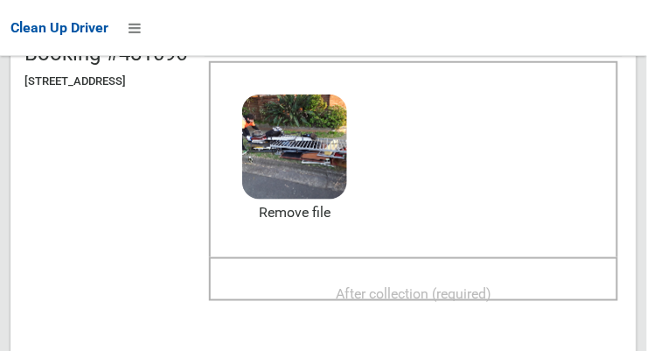
scroll to position [210, 0]
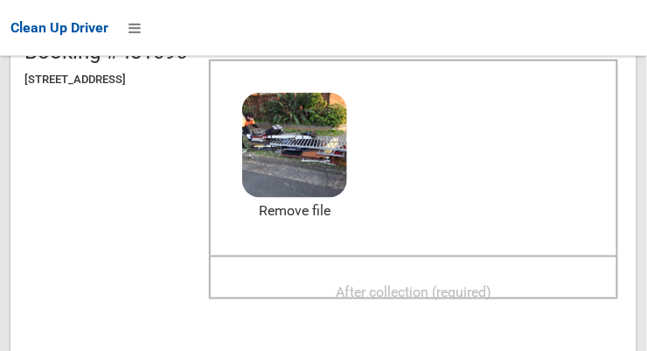
click at [490, 283] on span "After collection (required)" at bounding box center [414, 291] width 156 height 17
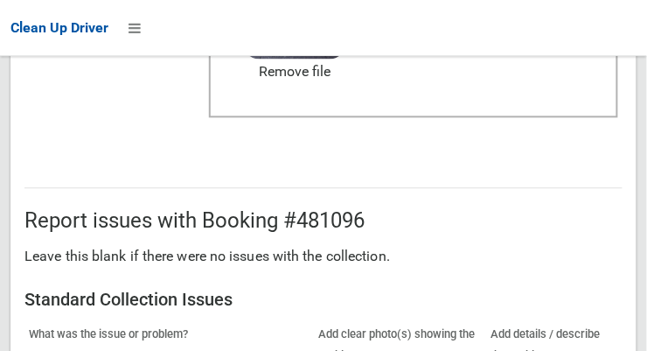
scroll to position [1581, 0]
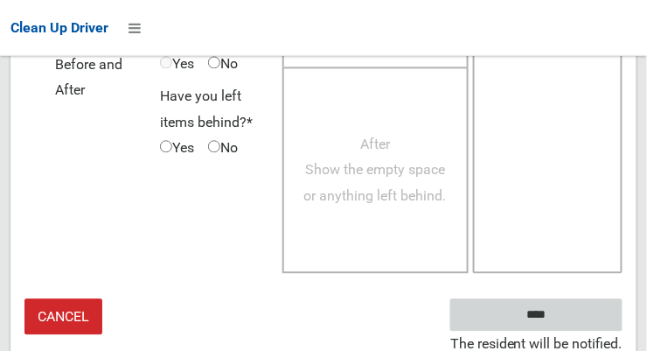
click at [576, 309] on input "****" at bounding box center [536, 314] width 172 height 32
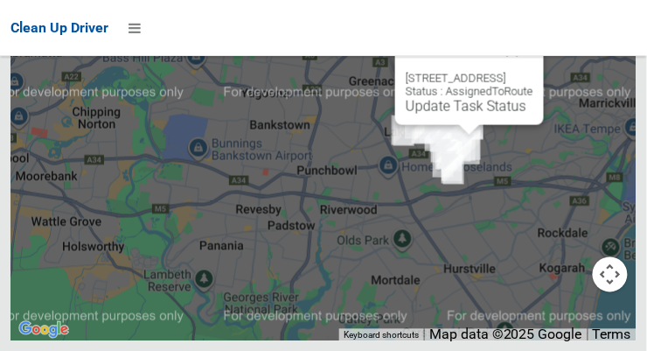
scroll to position [12681, 0]
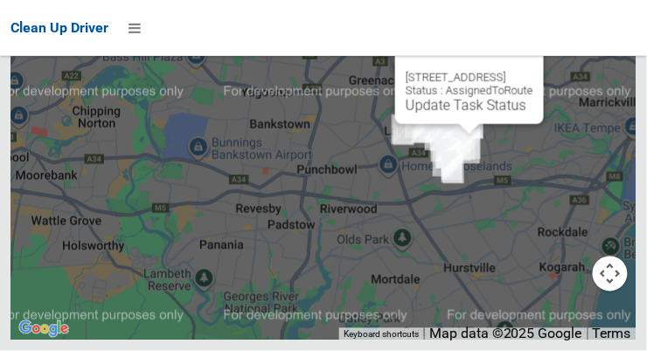
click at [449, 114] on link "Update Task Status" at bounding box center [466, 105] width 121 height 17
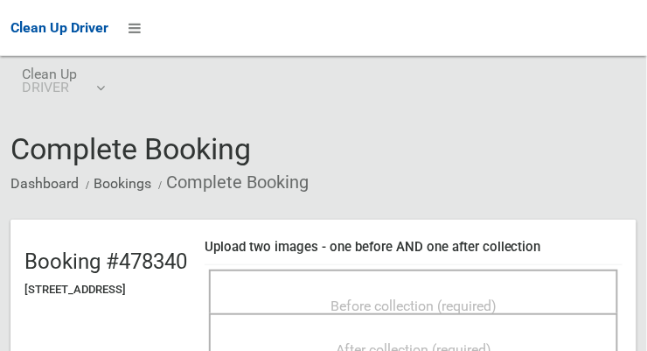
click at [542, 288] on div "Before collection (required)" at bounding box center [413, 304] width 371 height 32
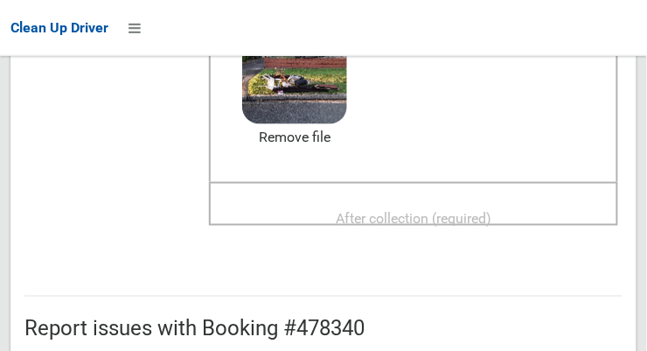
scroll to position [326, 0]
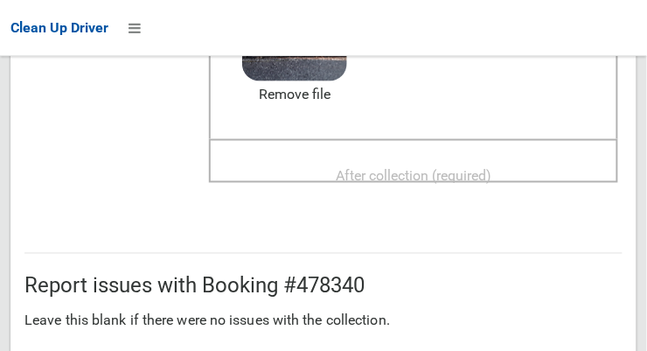
click at [546, 159] on div "After collection (required)" at bounding box center [413, 174] width 371 height 32
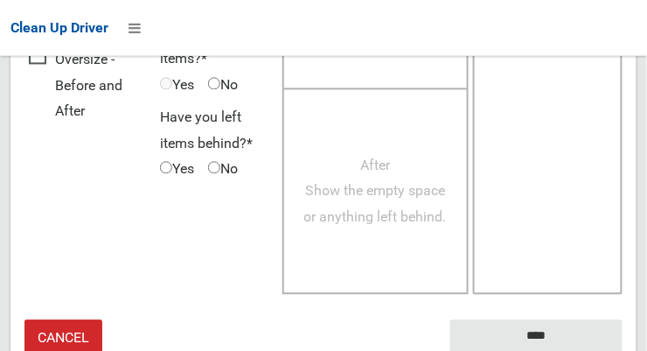
scroll to position [1581, 0]
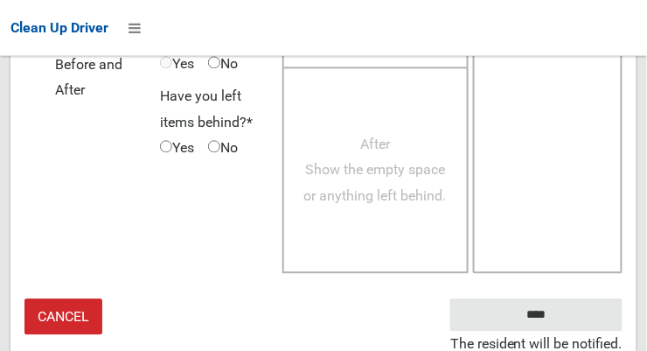
click at [575, 330] on small "The resident will be notified." at bounding box center [536, 343] width 172 height 26
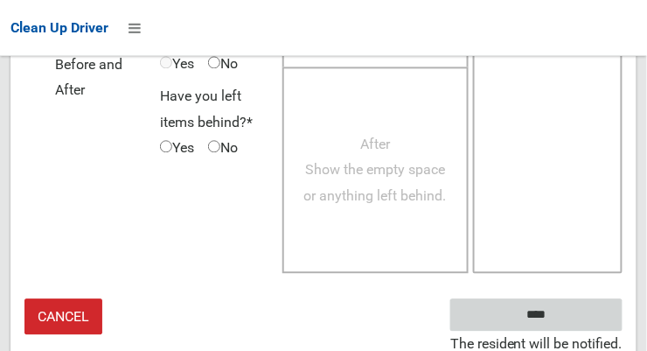
click at [571, 307] on input "****" at bounding box center [536, 314] width 172 height 32
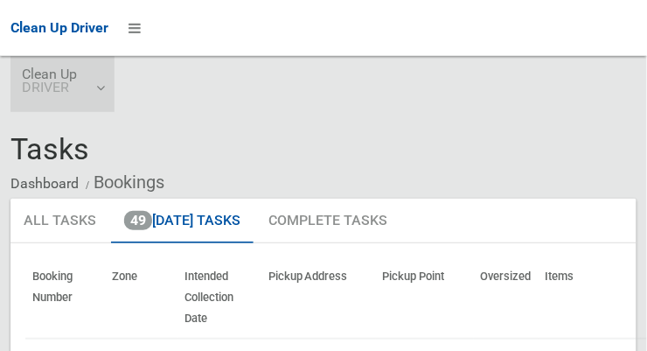
click at [11, 62] on link "Clean Up DRIVER" at bounding box center [62, 84] width 104 height 56
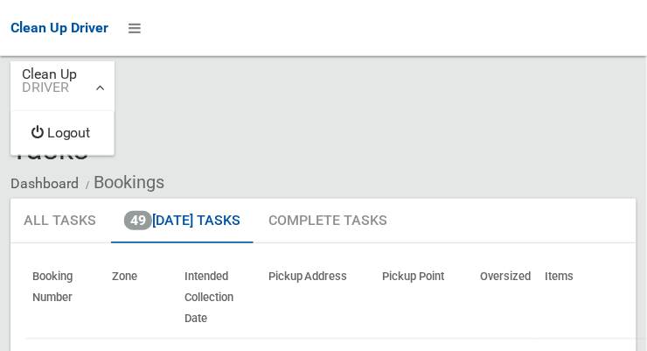
click at [529, 104] on div at bounding box center [323, 175] width 647 height 351
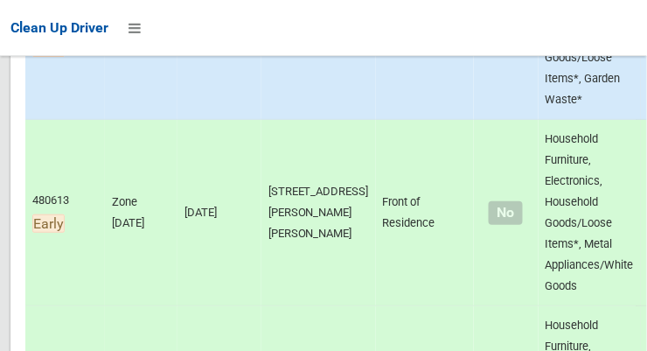
scroll to position [1073, 0]
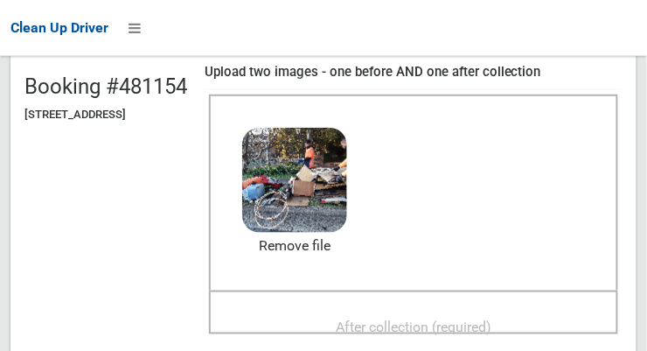
scroll to position [189, 0]
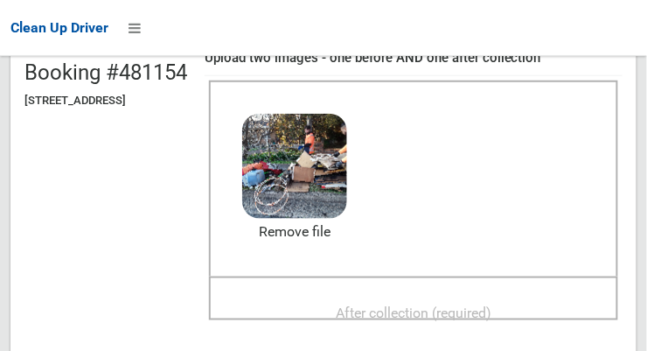
click at [466, 311] on span "After collection (required)" at bounding box center [414, 312] width 156 height 17
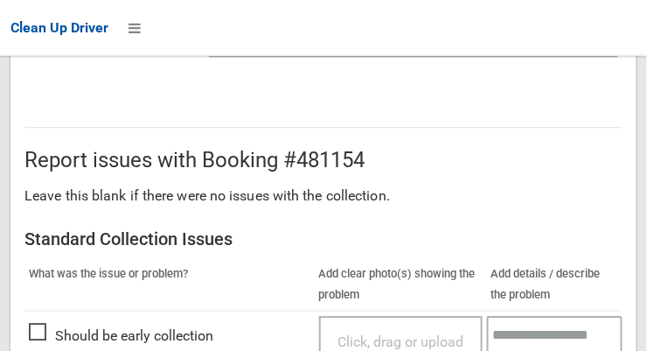
scroll to position [1581, 0]
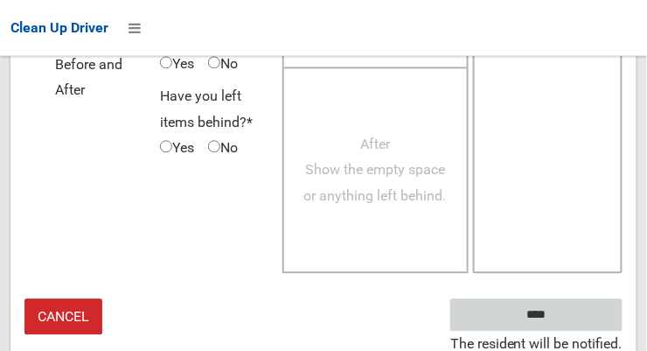
click at [583, 315] on input "****" at bounding box center [536, 314] width 172 height 32
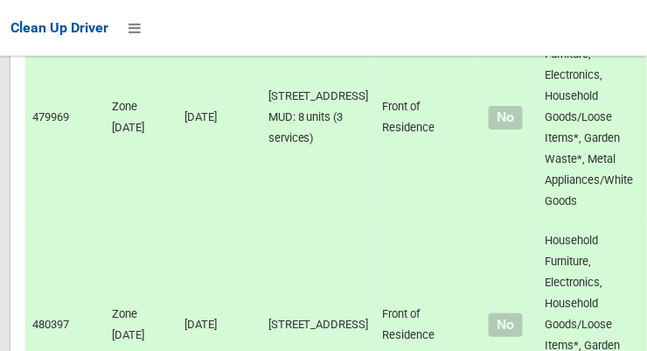
scroll to position [12681, 0]
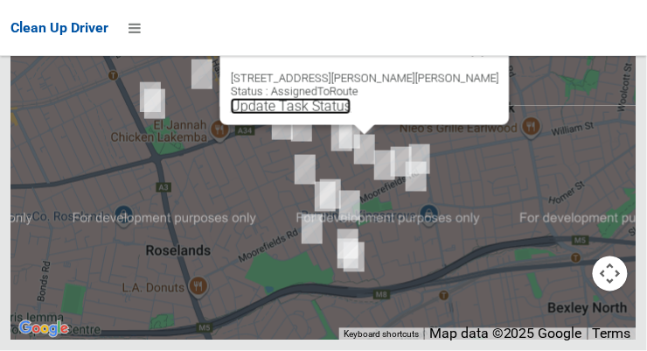
click at [351, 115] on link "Update Task Status" at bounding box center [291, 106] width 121 height 17
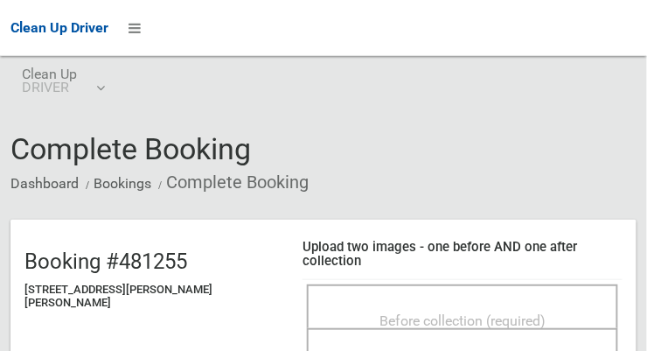
click at [459, 312] on span "Before collection (required)" at bounding box center [462, 320] width 166 height 17
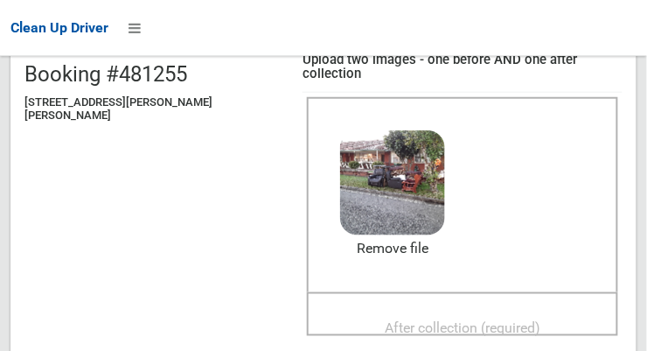
scroll to position [194, 0]
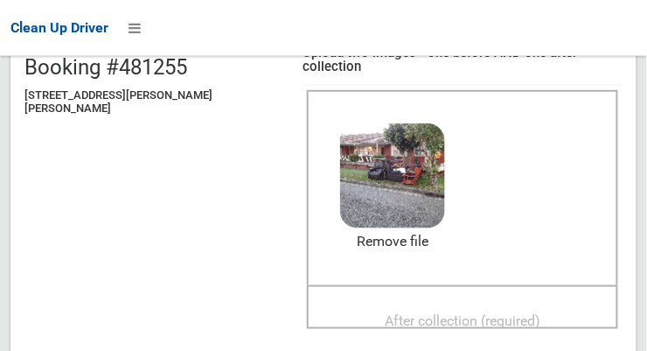
click at [476, 313] on span "After collection (required)" at bounding box center [463, 321] width 156 height 17
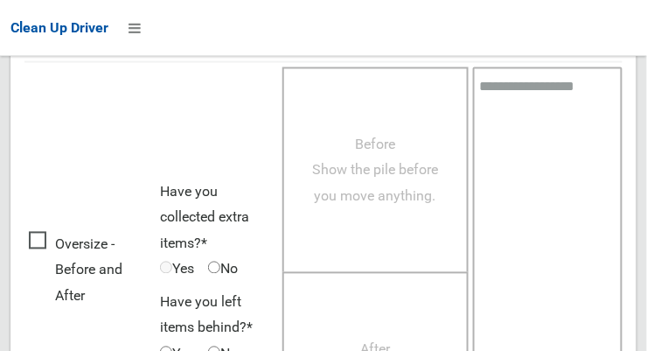
scroll to position [1581, 0]
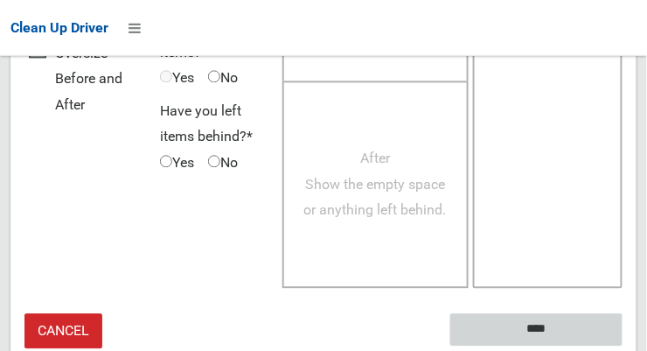
click at [589, 313] on input "****" at bounding box center [536, 329] width 172 height 32
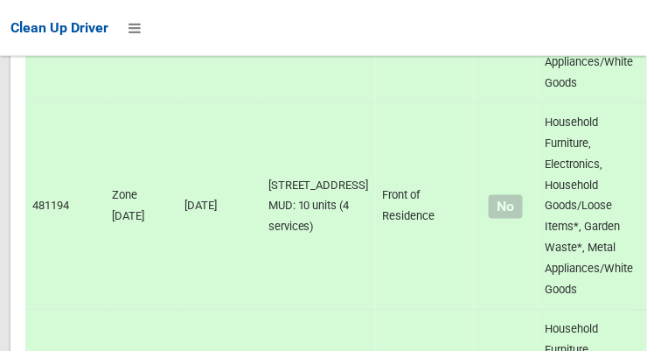
scroll to position [12680, 0]
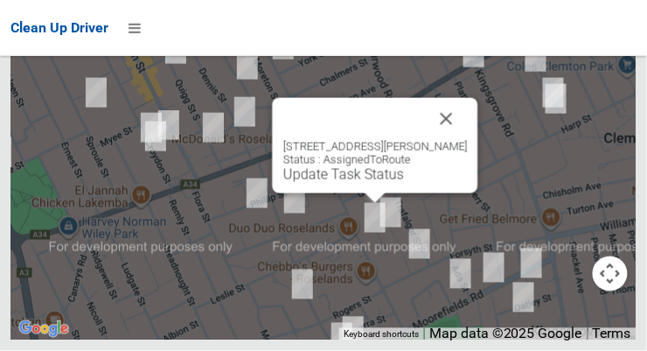
click at [454, 140] on button "Close" at bounding box center [447, 119] width 42 height 42
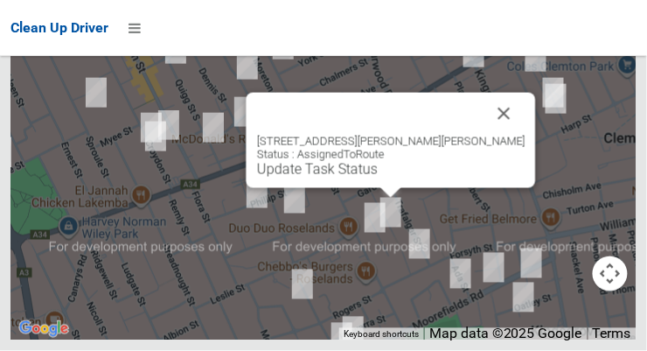
click at [483, 135] on button "Close" at bounding box center [504, 114] width 42 height 42
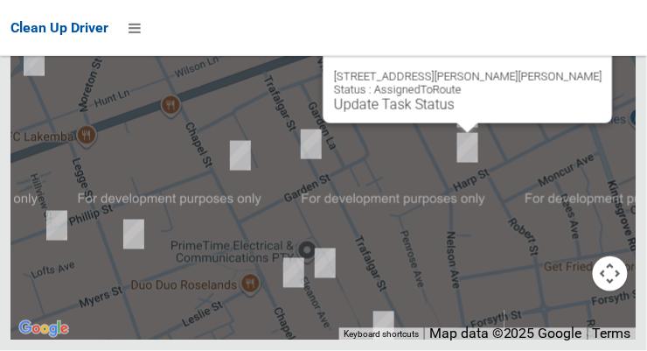
click at [449, 113] on link "Update Task Status" at bounding box center [394, 104] width 121 height 17
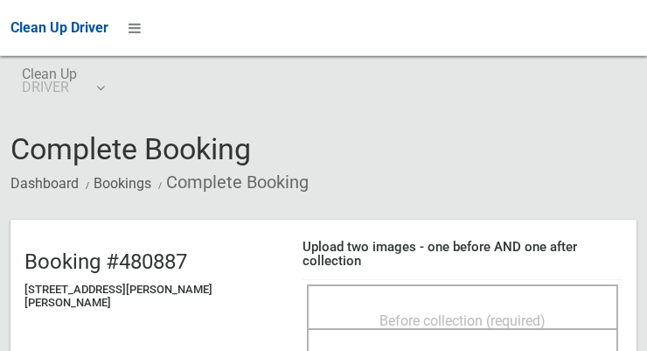
click at [446, 312] on span "Before collection (required)" at bounding box center [462, 320] width 166 height 17
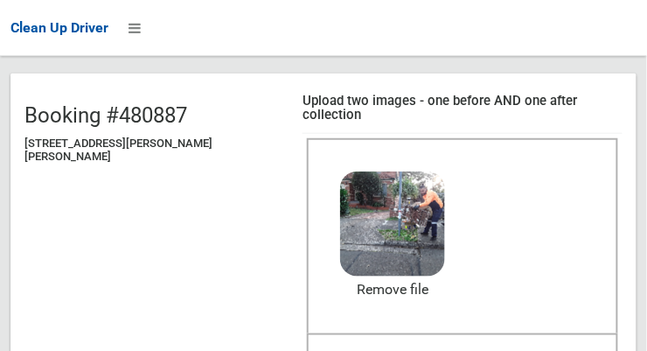
scroll to position [191, 0]
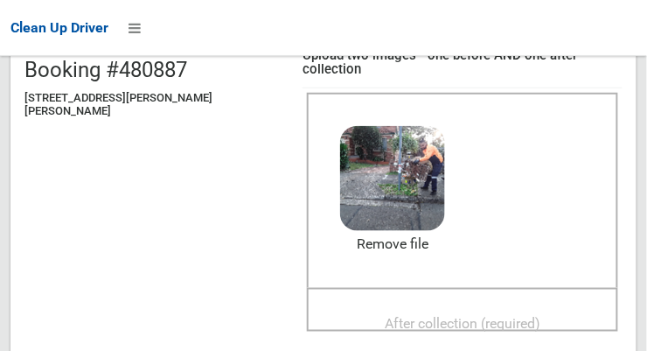
click at [461, 316] on span "After collection (required)" at bounding box center [463, 324] width 156 height 17
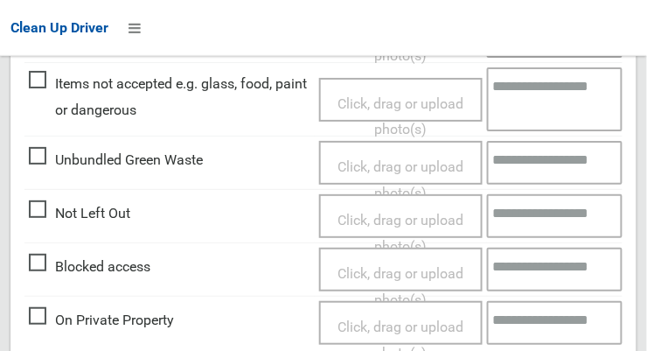
scroll to position [1581, 0]
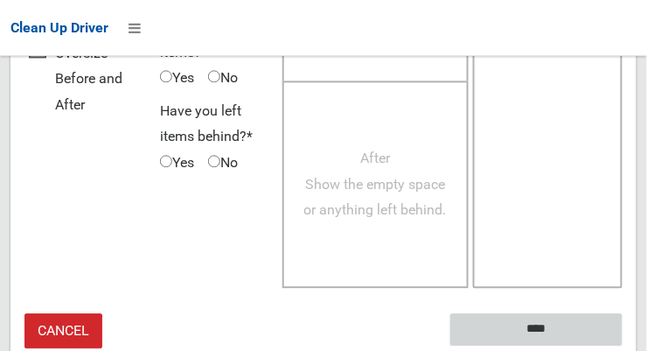
click at [587, 313] on input "****" at bounding box center [536, 329] width 172 height 32
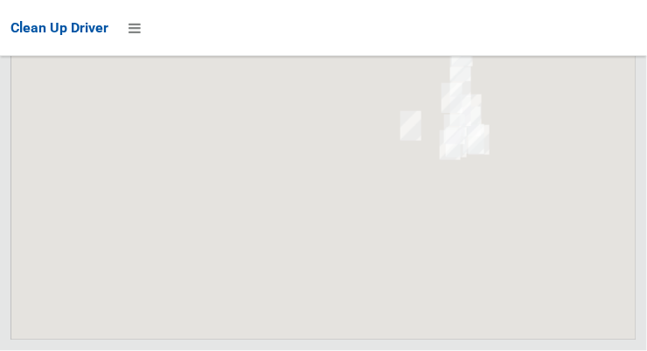
scroll to position [12680, 0]
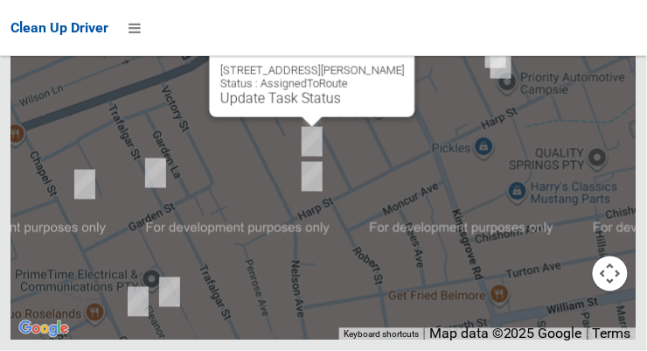
click at [315, 107] on link "Update Task Status" at bounding box center [280, 98] width 121 height 17
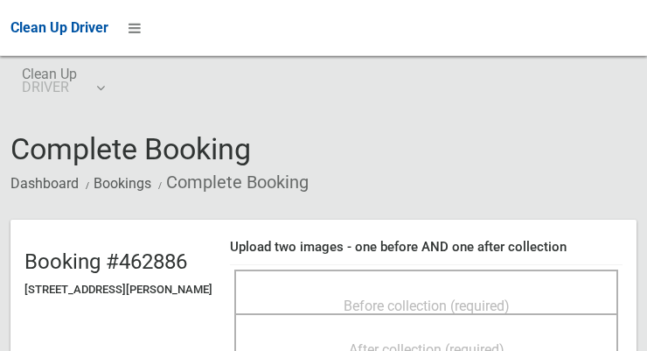
click at [443, 298] on span "Before collection (required)" at bounding box center [427, 305] width 166 height 17
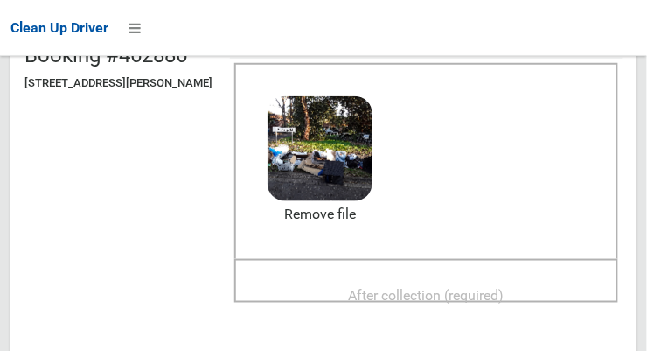
scroll to position [206, 0]
click at [474, 287] on span "After collection (required)" at bounding box center [427, 295] width 156 height 17
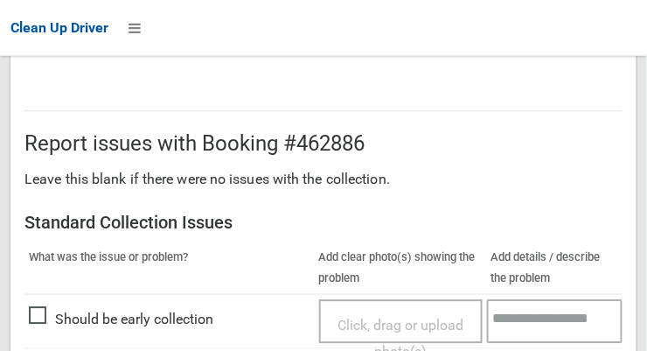
scroll to position [1053, 0]
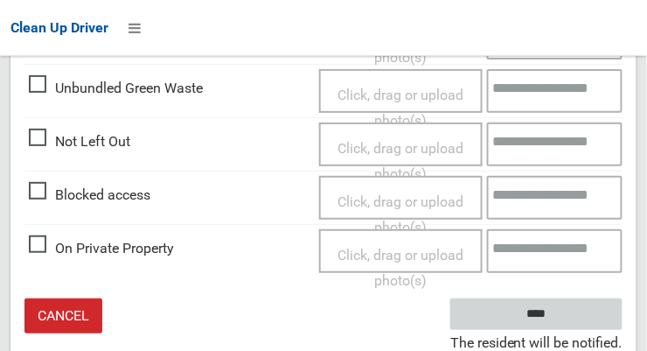
click at [602, 305] on input "****" at bounding box center [536, 314] width 172 height 32
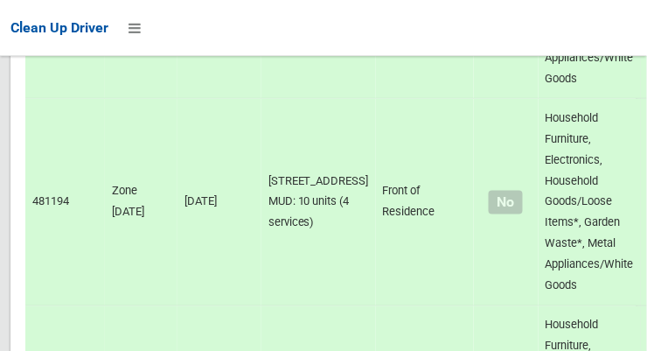
scroll to position [12681, 0]
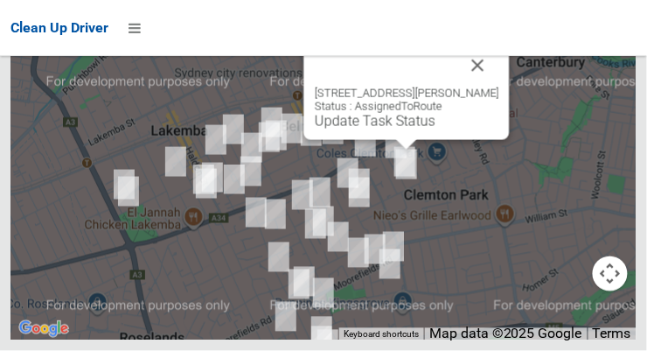
click at [400, 129] on link "Update Task Status" at bounding box center [375, 121] width 121 height 17
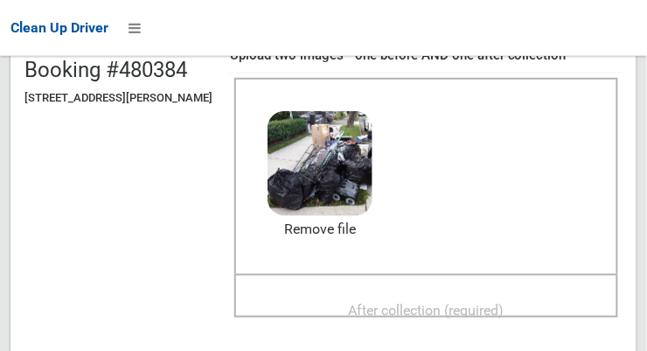
scroll to position [191, 0]
click at [464, 305] on span "After collection (required)" at bounding box center [427, 310] width 156 height 17
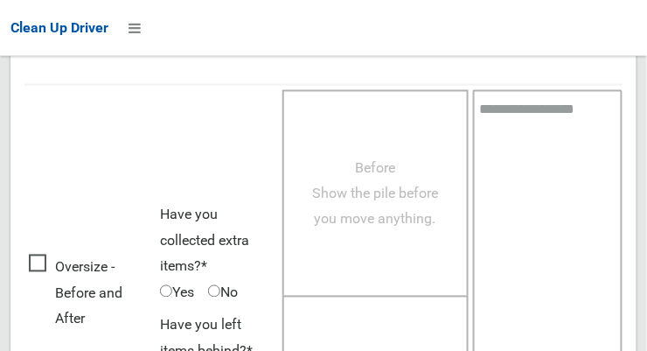
scroll to position [1581, 0]
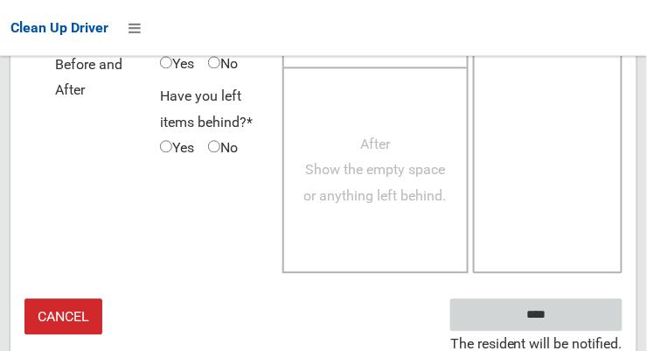
click at [591, 313] on input "****" at bounding box center [536, 314] width 172 height 32
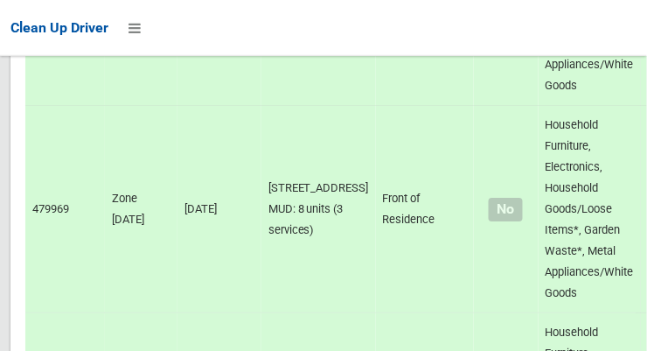
scroll to position [12680, 0]
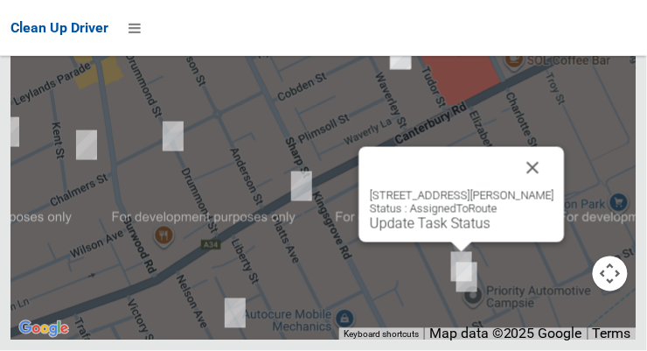
click at [449, 232] on link "Update Task Status" at bounding box center [430, 223] width 121 height 17
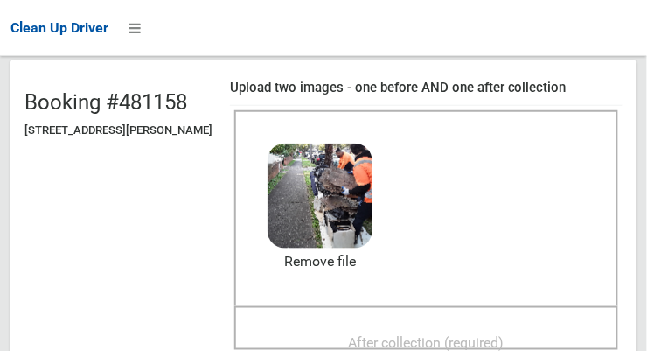
scroll to position [196, 0]
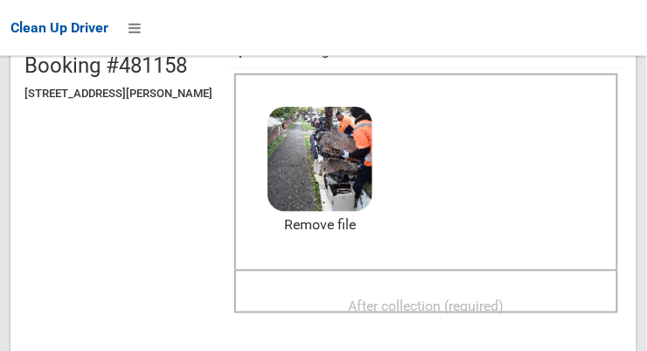
click at [480, 301] on span "After collection (required)" at bounding box center [427, 305] width 156 height 17
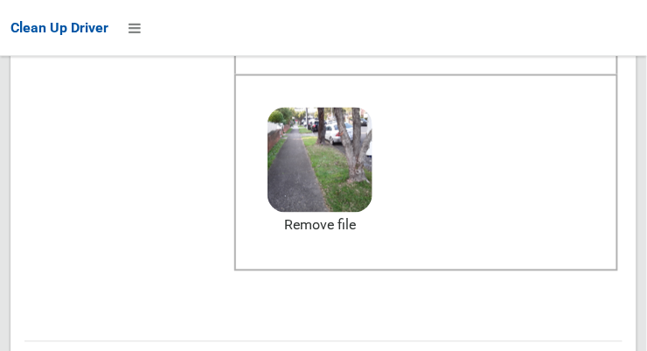
scroll to position [1581, 0]
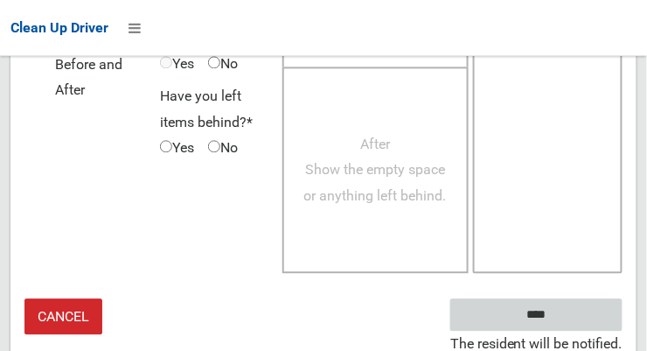
click at [587, 302] on input "****" at bounding box center [536, 314] width 172 height 32
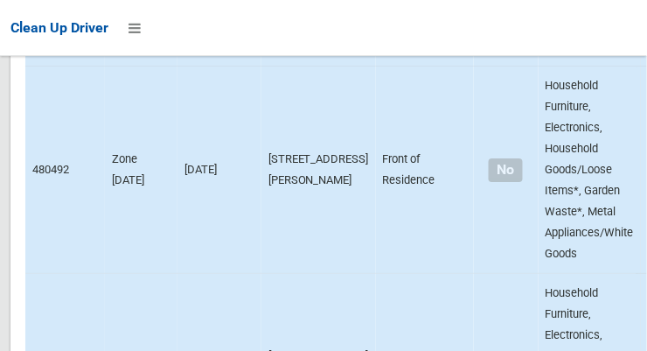
scroll to position [6020, 0]
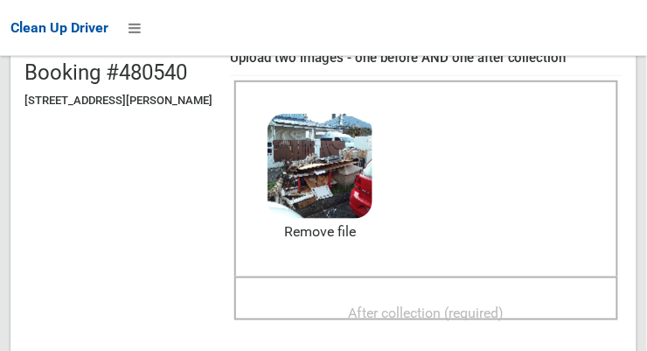
scroll to position [189, 0]
click at [498, 308] on span "After collection (required)" at bounding box center [427, 312] width 156 height 17
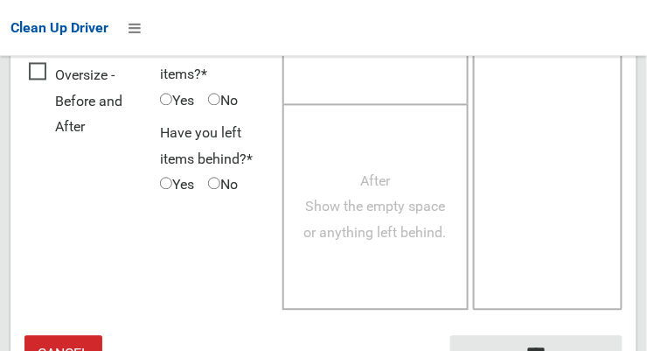
scroll to position [1581, 0]
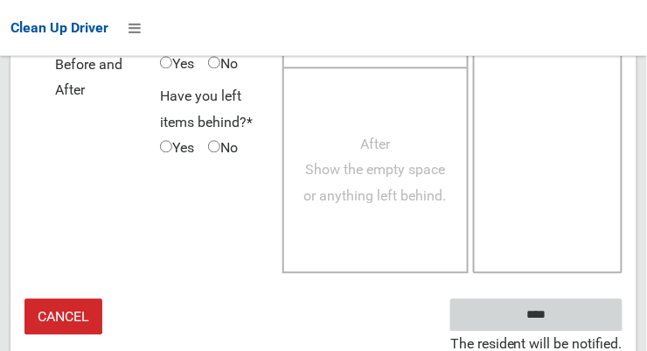
click at [562, 323] on input "****" at bounding box center [536, 314] width 172 height 32
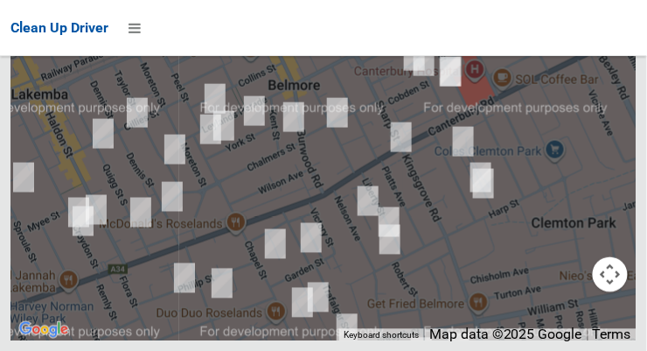
scroll to position [12681, 0]
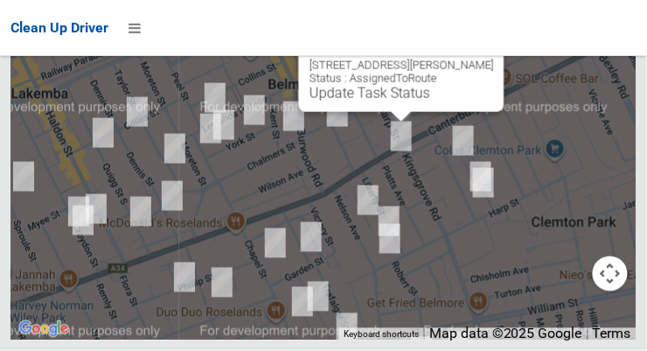
click at [494, 59] on button "Close" at bounding box center [473, 38] width 42 height 42
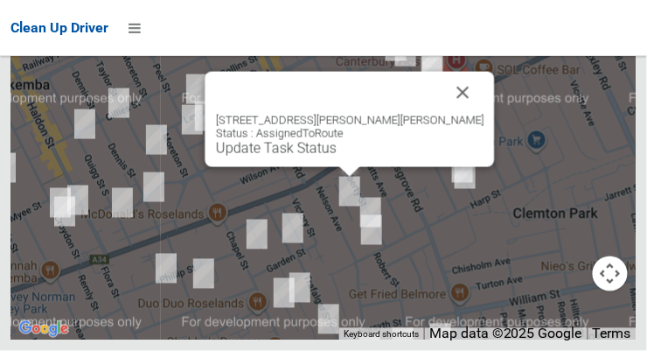
click at [442, 114] on button "Close" at bounding box center [463, 93] width 42 height 42
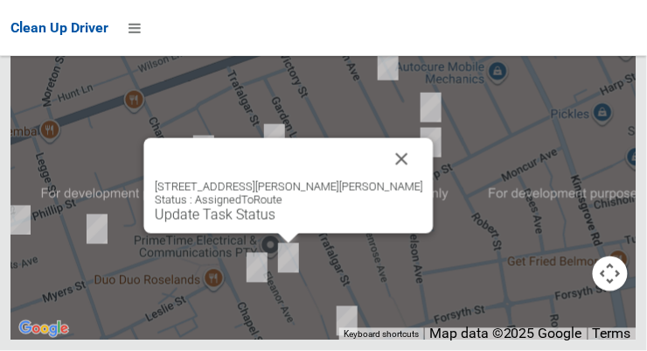
click at [381, 180] on button "Close" at bounding box center [402, 159] width 42 height 42
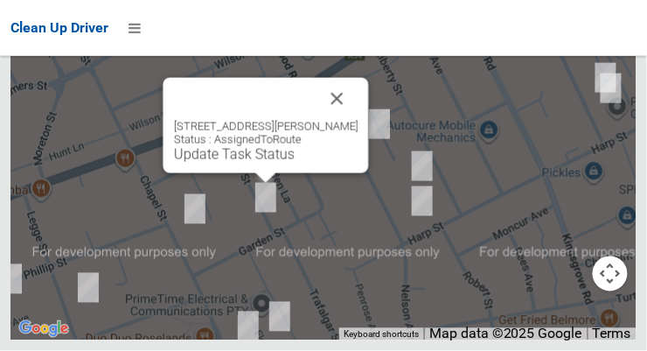
click at [352, 120] on button "Close" at bounding box center [337, 99] width 42 height 42
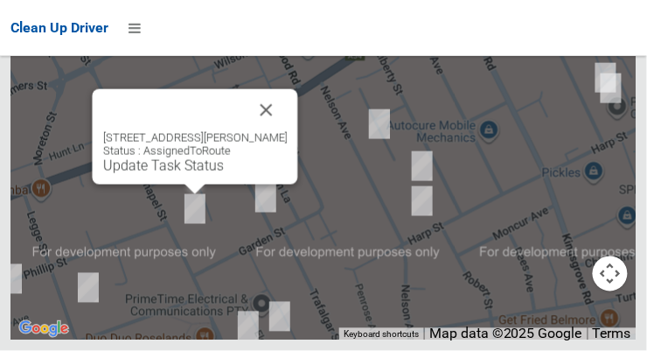
click at [276, 131] on button "Close" at bounding box center [267, 110] width 42 height 42
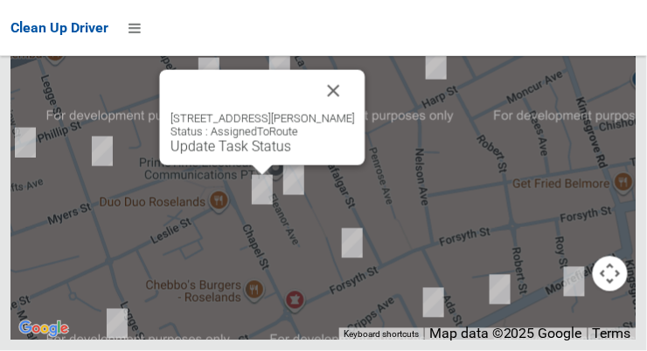
click at [344, 112] on button "Close" at bounding box center [334, 91] width 42 height 42
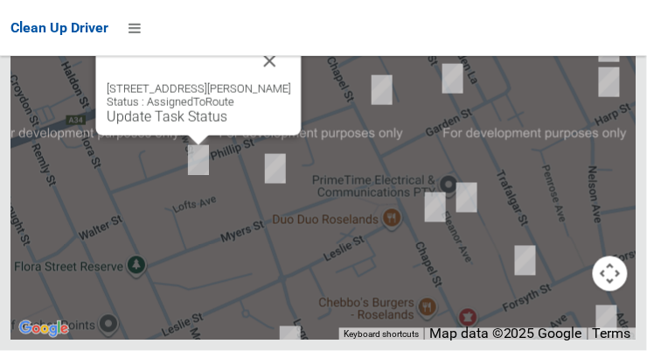
click at [279, 82] on button "Close" at bounding box center [270, 61] width 42 height 42
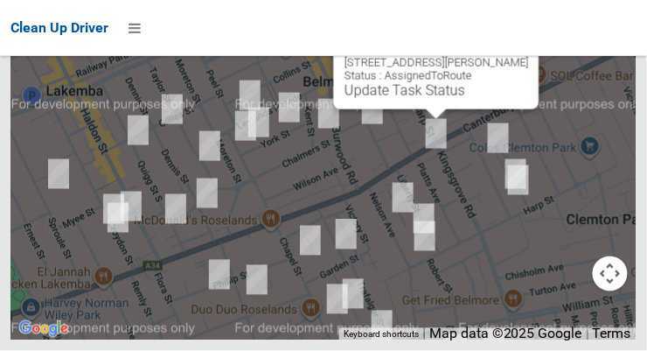
click at [424, 99] on link "Update Task Status" at bounding box center [404, 90] width 121 height 17
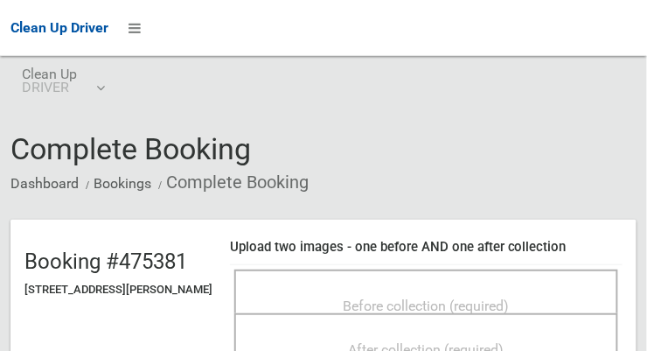
click at [510, 301] on span "Before collection (required)" at bounding box center [427, 305] width 166 height 17
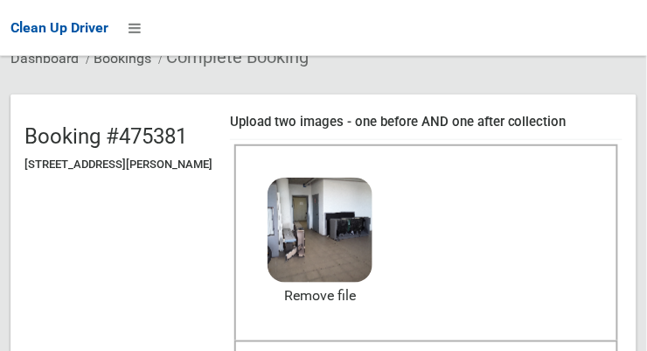
scroll to position [242, 0]
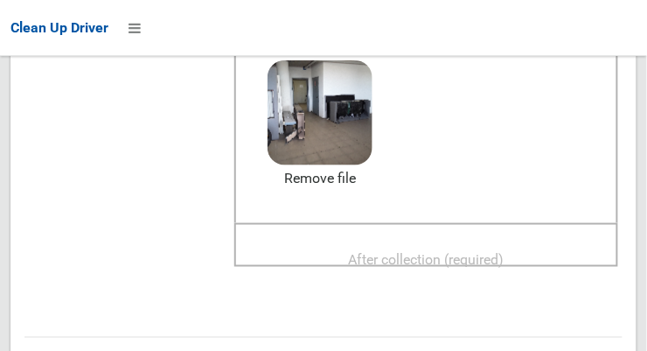
click at [482, 252] on span "After collection (required)" at bounding box center [427, 259] width 156 height 17
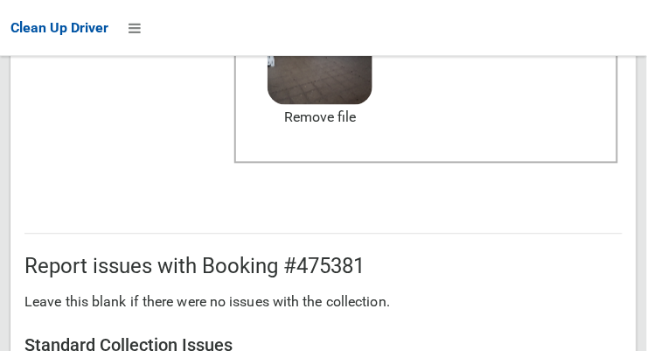
scroll to position [1053, 0]
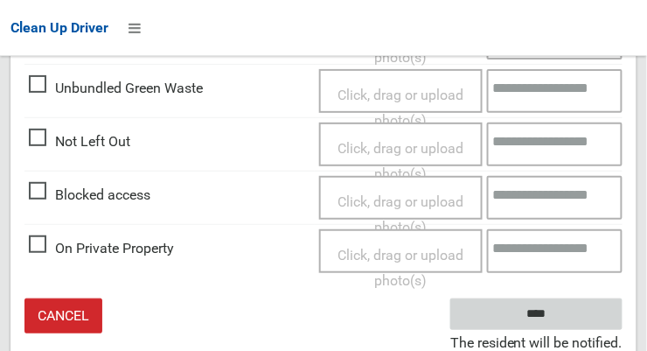
click at [587, 309] on input "****" at bounding box center [536, 314] width 172 height 32
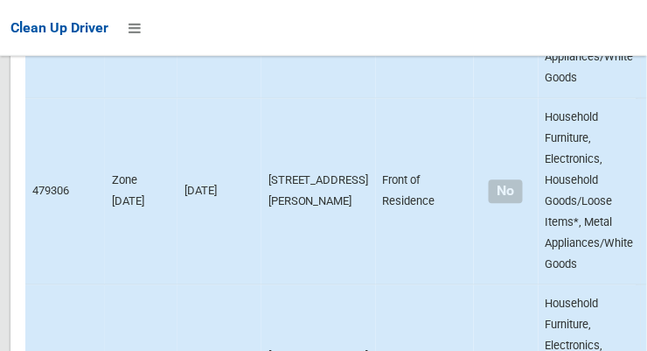
scroll to position [5625, 0]
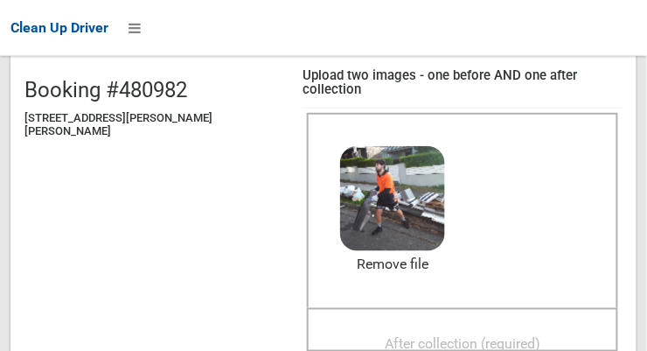
scroll to position [206, 0]
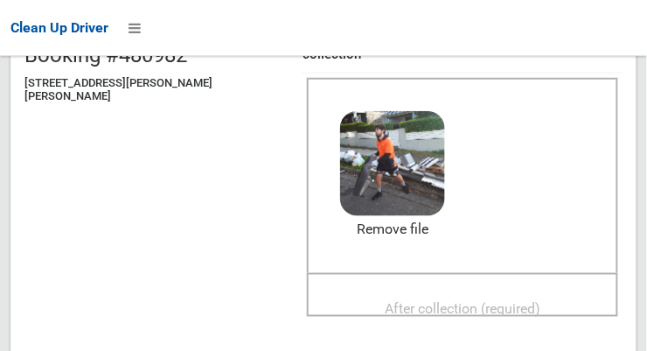
click at [490, 301] on span "After collection (required)" at bounding box center [463, 309] width 156 height 17
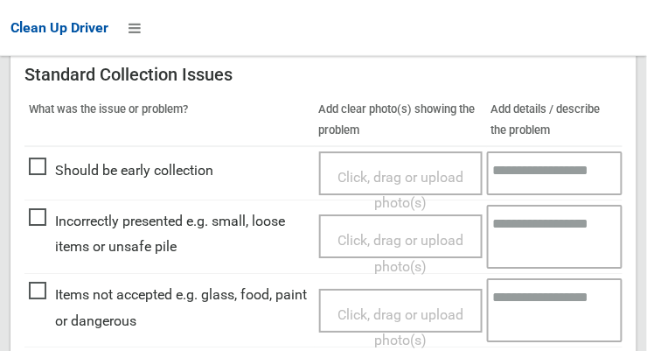
scroll to position [792, 0]
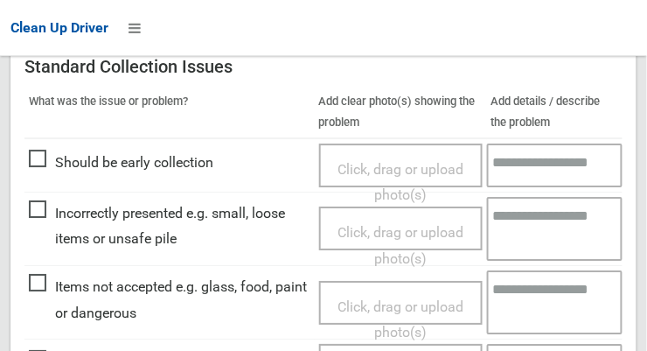
click at [420, 298] on span "Click, drag or upload photo(s)" at bounding box center [400, 319] width 126 height 43
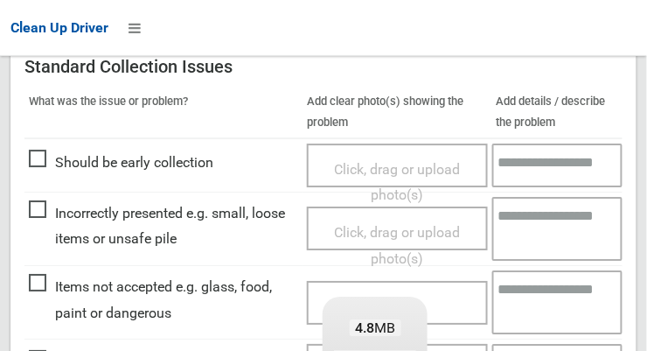
click at [539, 290] on textarea at bounding box center [557, 302] width 131 height 64
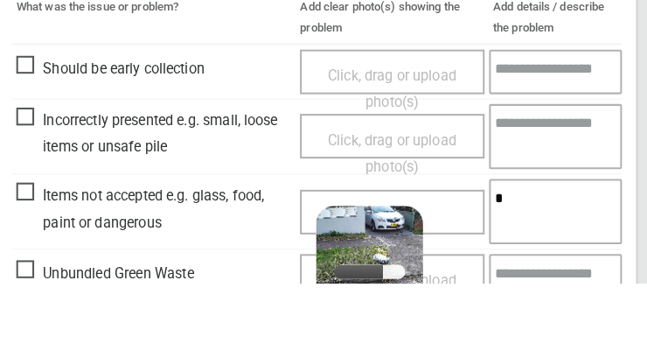
scroll to position [921, 0]
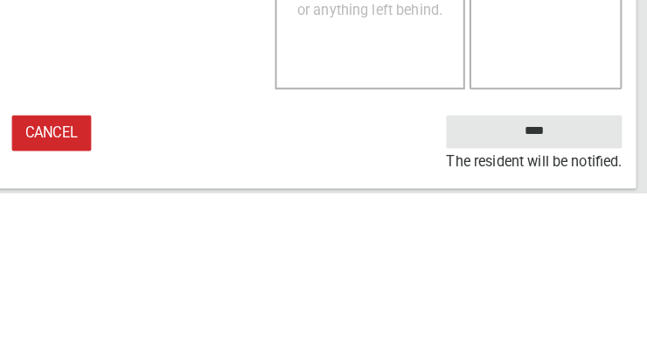
type textarea "********"
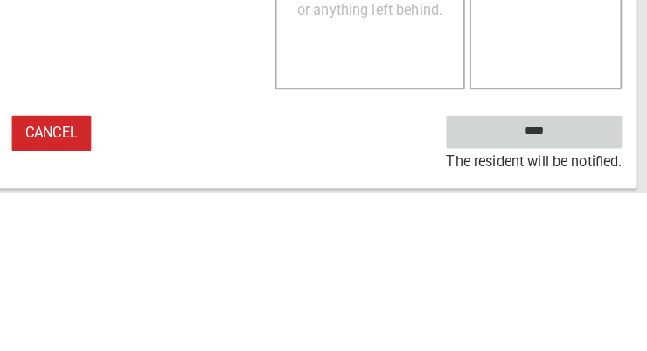
click at [580, 274] on input "****" at bounding box center [536, 290] width 172 height 32
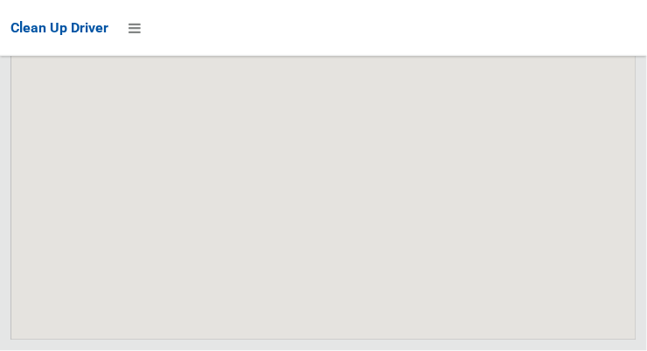
scroll to position [12680, 0]
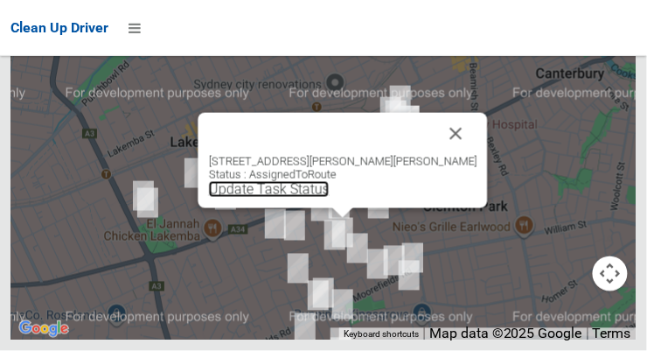
click at [330, 198] on link "Update Task Status" at bounding box center [269, 189] width 121 height 17
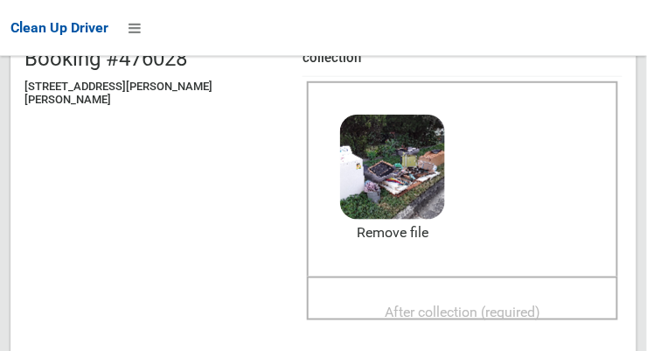
scroll to position [210, 0]
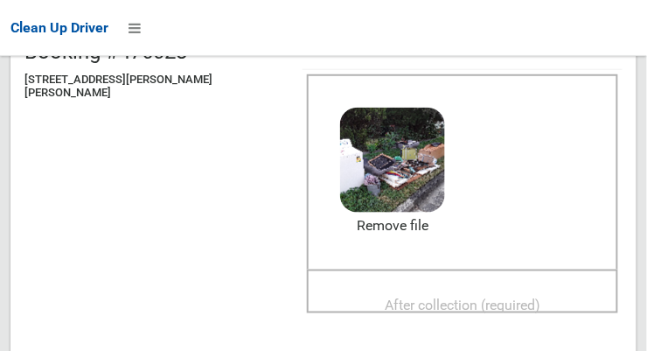
click at [467, 297] on span "After collection (required)" at bounding box center [463, 305] width 156 height 17
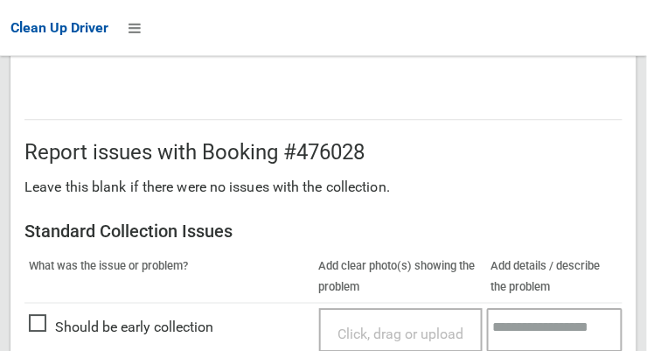
scroll to position [1581, 0]
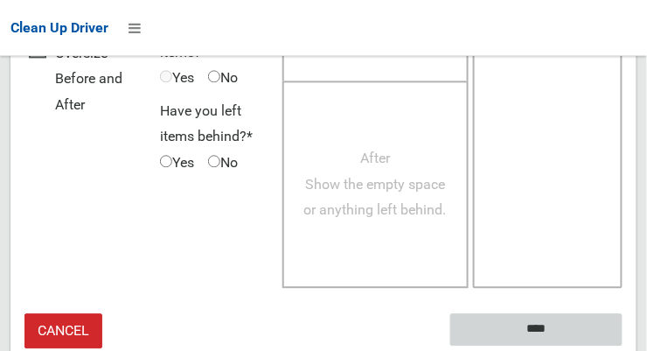
click at [574, 313] on input "****" at bounding box center [536, 329] width 172 height 32
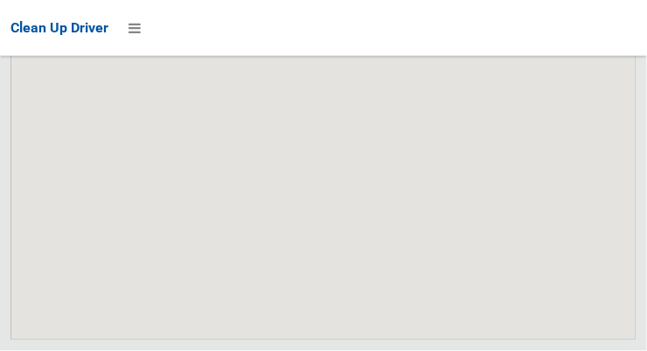
scroll to position [12681, 0]
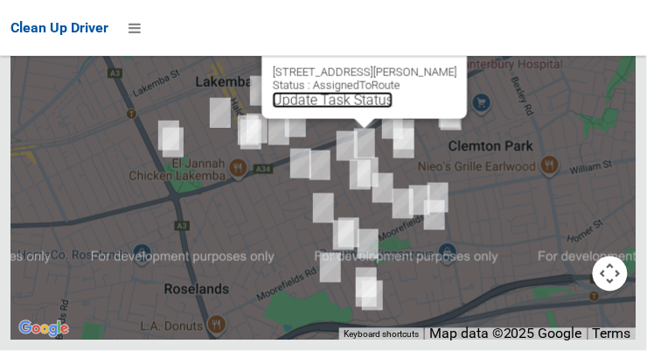
click at [358, 108] on link "Update Task Status" at bounding box center [333, 100] width 121 height 17
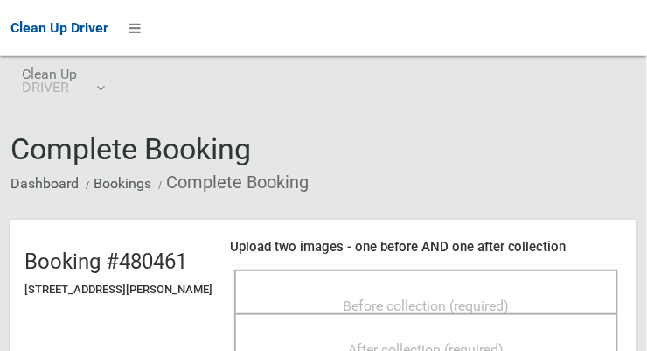
click at [393, 297] on span "Before collection (required)" at bounding box center [427, 305] width 166 height 17
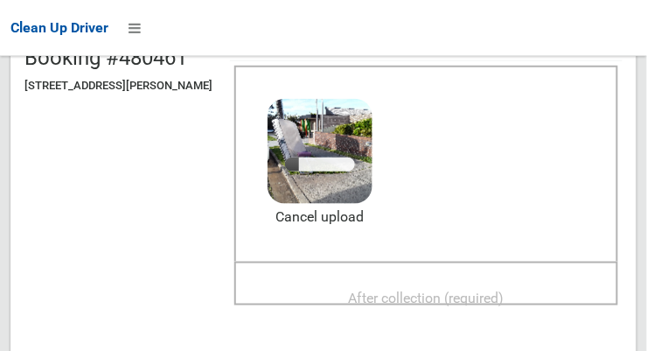
scroll to position [222, 0]
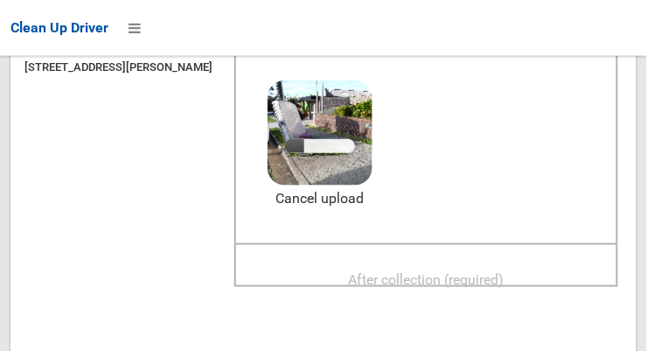
click at [455, 278] on span "After collection (required)" at bounding box center [427, 279] width 156 height 17
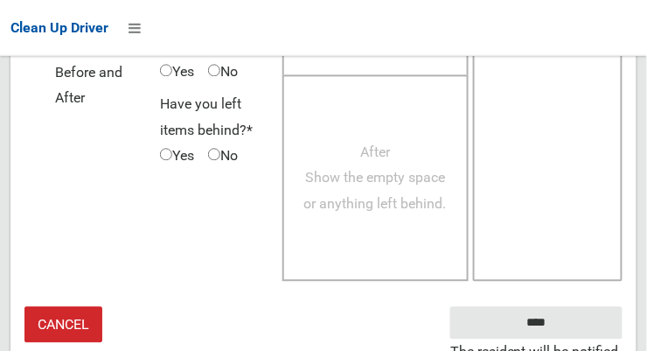
scroll to position [1581, 0]
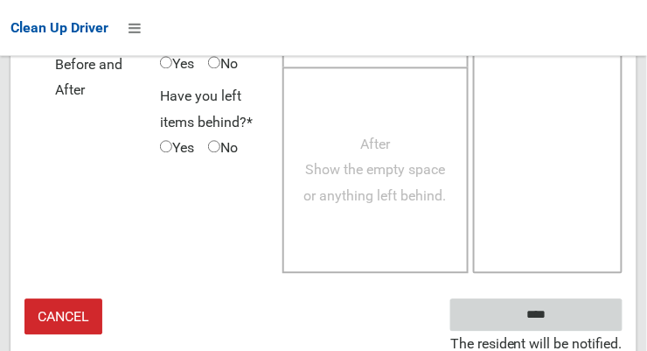
click at [572, 310] on input "****" at bounding box center [536, 314] width 172 height 32
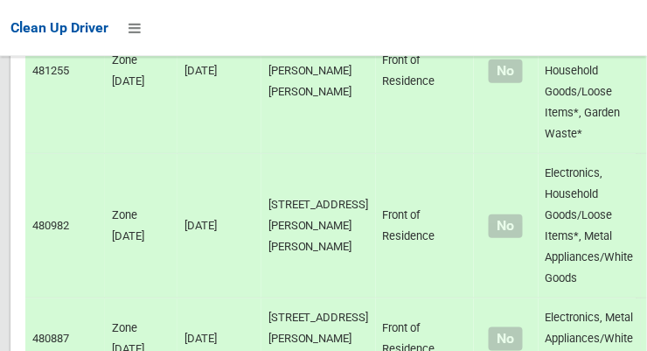
scroll to position [4207, 0]
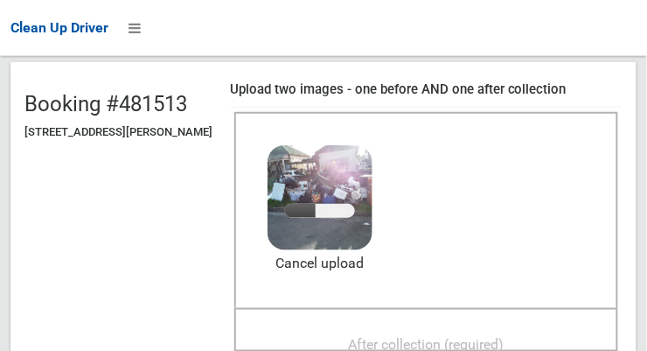
scroll to position [163, 0]
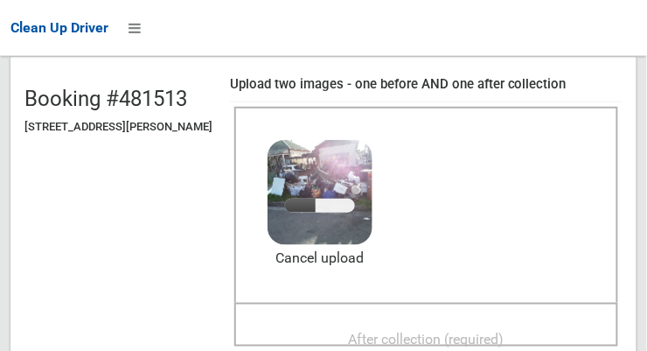
click at [457, 330] on span "After collection (required)" at bounding box center [427, 338] width 156 height 17
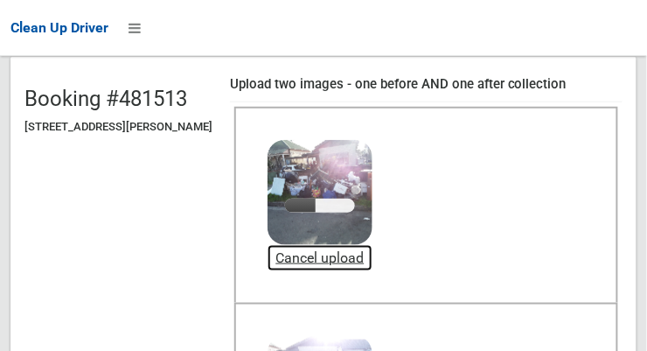
click at [358, 256] on link "Cancel upload" at bounding box center [319, 258] width 105 height 26
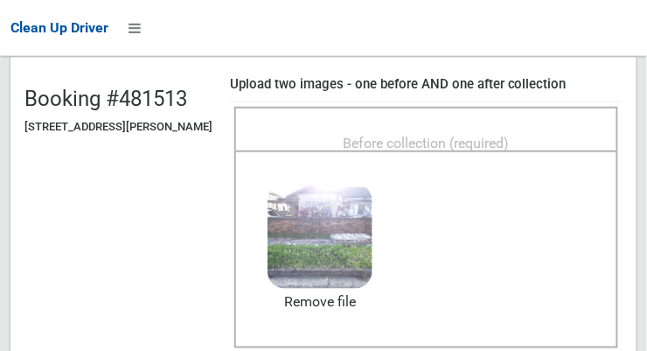
click at [465, 135] on span "Before collection (required)" at bounding box center [427, 143] width 166 height 17
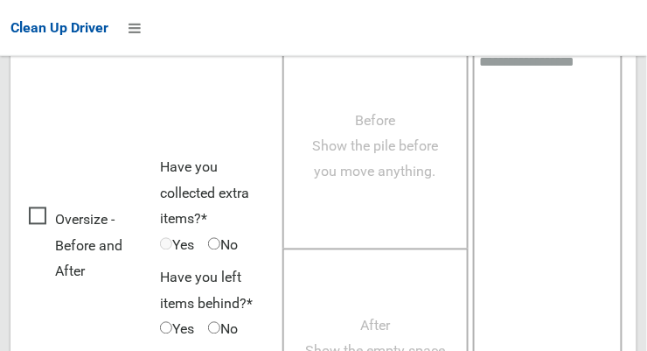
scroll to position [1581, 0]
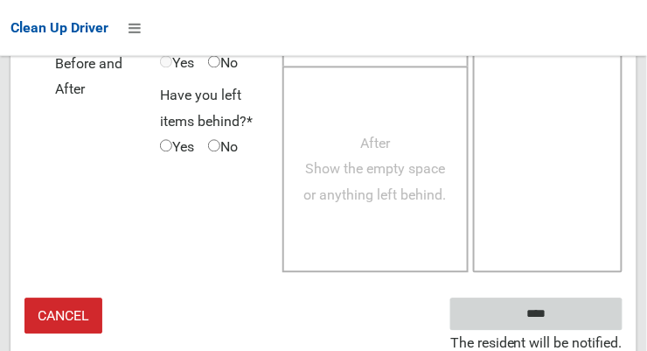
click at [594, 309] on input "****" at bounding box center [536, 314] width 172 height 32
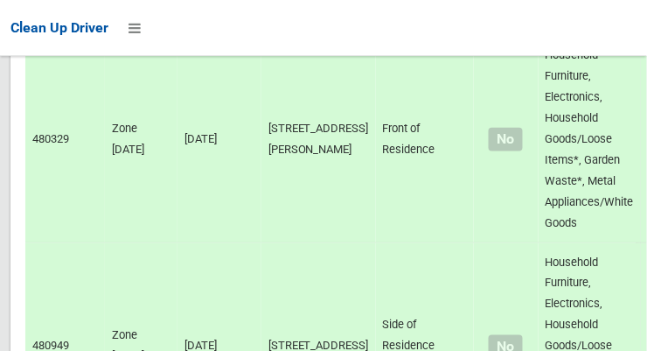
scroll to position [12681, 0]
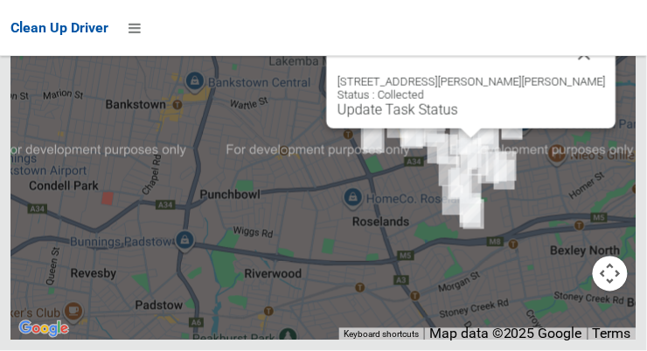
click at [462, 139] on div at bounding box center [472, 134] width 22 height 10
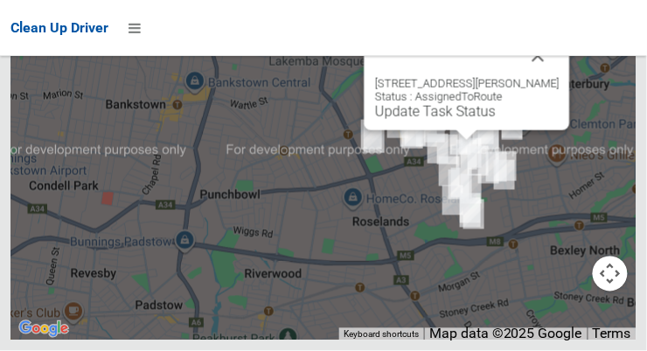
click at [458, 120] on link "Update Task Status" at bounding box center [435, 111] width 121 height 17
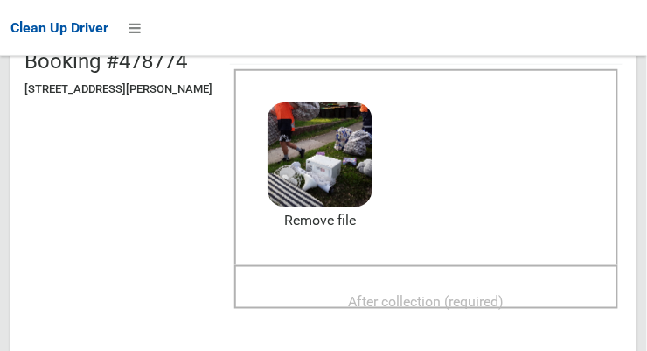
scroll to position [199, 0]
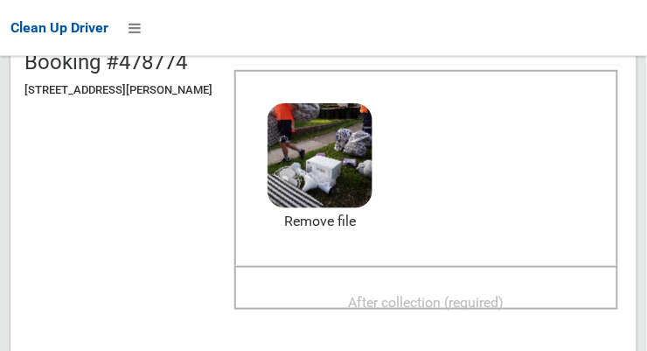
click at [452, 300] on span "After collection (required)" at bounding box center [427, 302] width 156 height 17
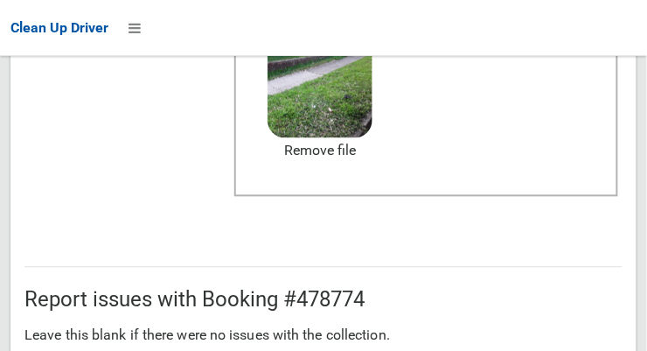
scroll to position [1053, 0]
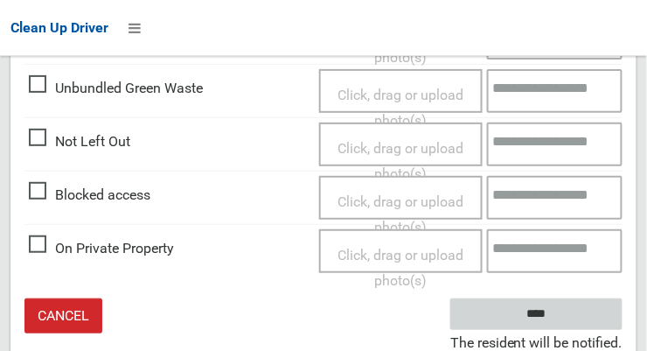
click at [596, 308] on input "****" at bounding box center [536, 314] width 172 height 32
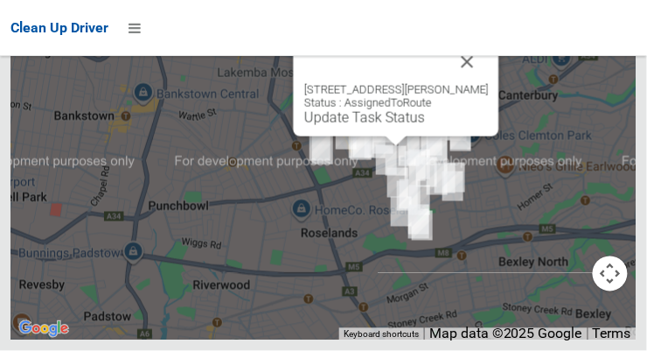
scroll to position [12636, 0]
click at [397, 126] on link "Update Task Status" at bounding box center [364, 117] width 121 height 17
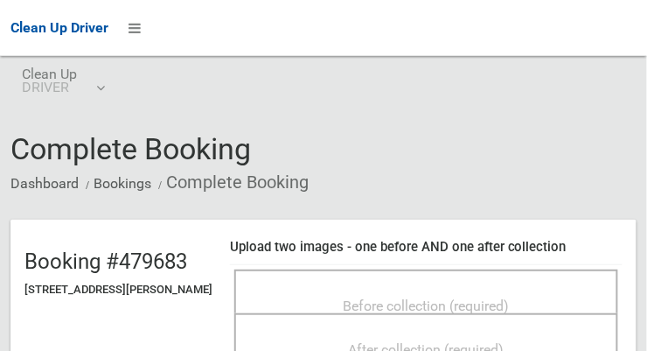
click at [351, 297] on span "Before collection (required)" at bounding box center [427, 305] width 166 height 17
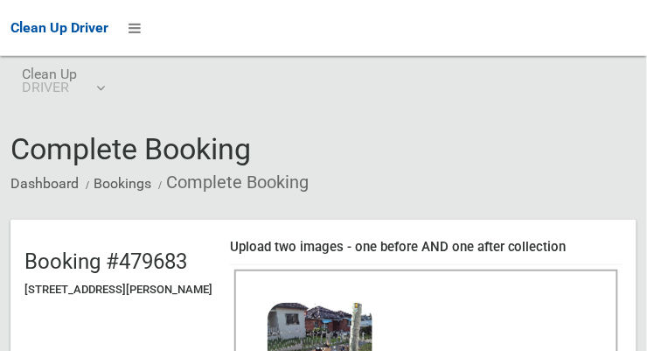
scroll to position [163, 0]
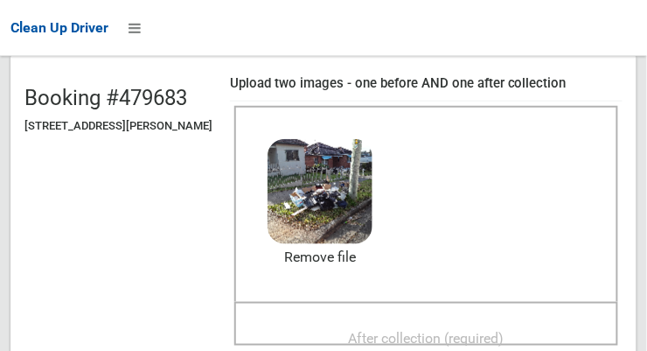
click at [458, 330] on span "After collection (required)" at bounding box center [427, 338] width 156 height 17
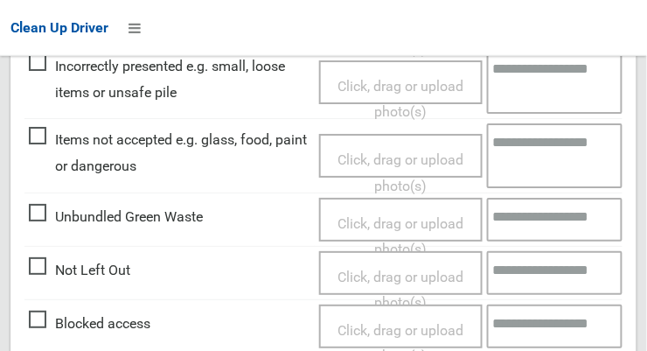
scroll to position [1581, 0]
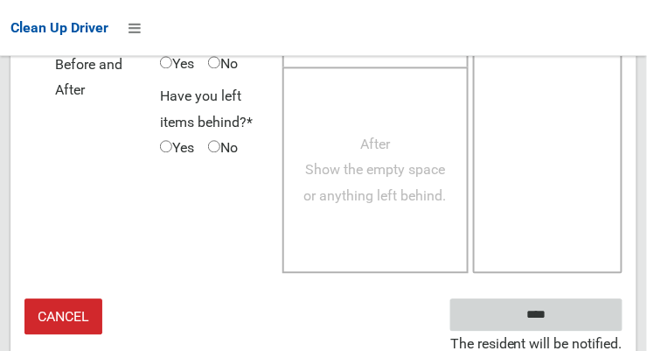
click at [585, 318] on input "****" at bounding box center [536, 314] width 172 height 32
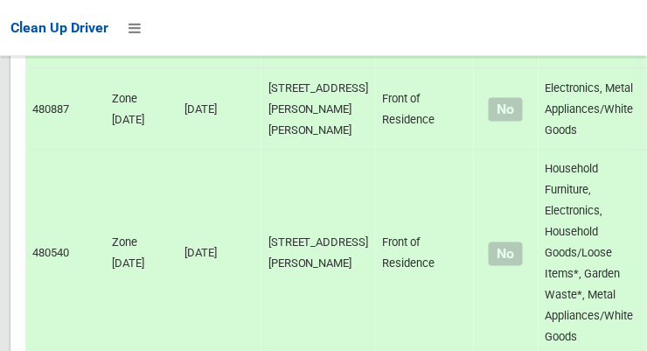
scroll to position [4451, 0]
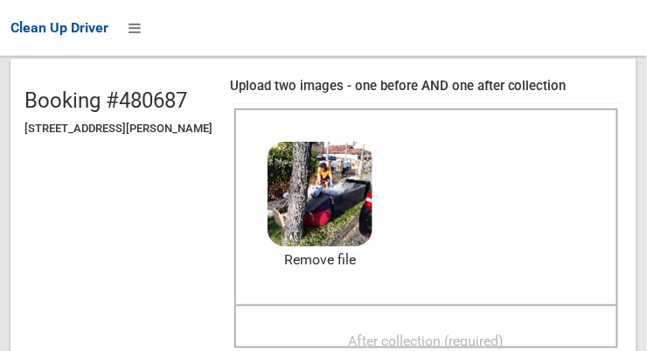
scroll to position [174, 0]
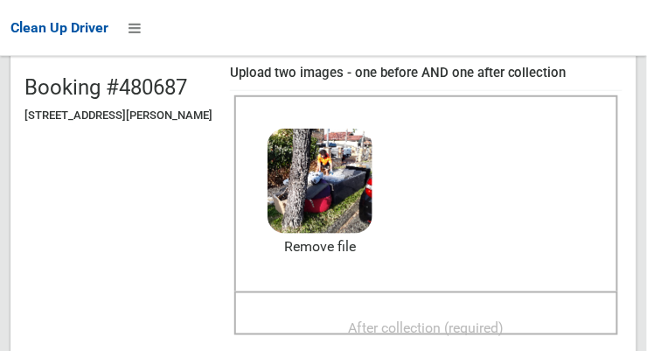
click at [481, 319] on span "After collection (required)" at bounding box center [427, 327] width 156 height 17
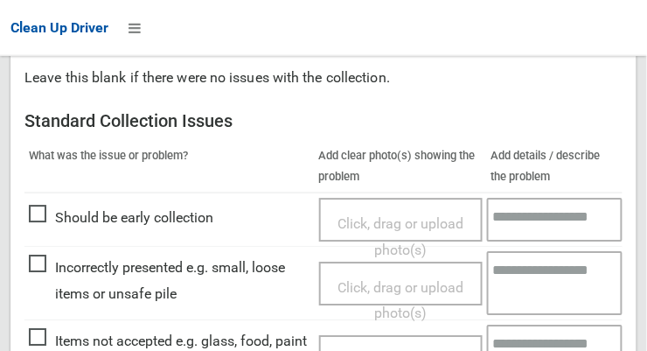
scroll to position [739, 0]
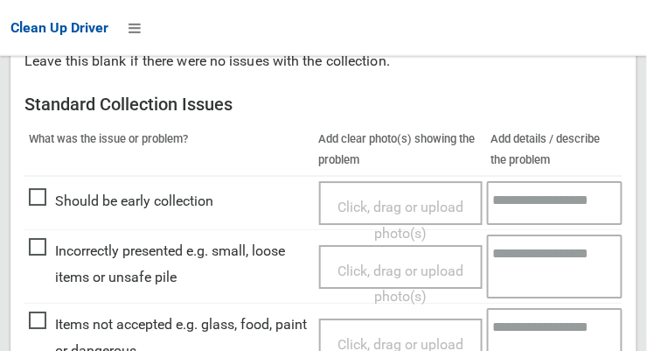
click at [435, 267] on span "Click, drag or upload photo(s)" at bounding box center [400, 284] width 126 height 43
click at [399, 337] on span "Click, drag or upload photo(s)" at bounding box center [400, 358] width 126 height 43
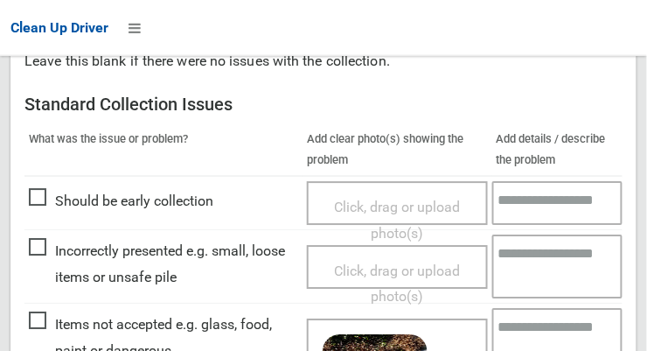
click at [538, 321] on textarea at bounding box center [557, 341] width 131 height 64
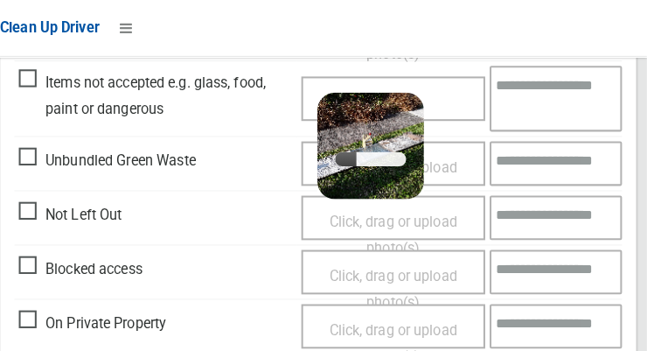
scroll to position [983, 0]
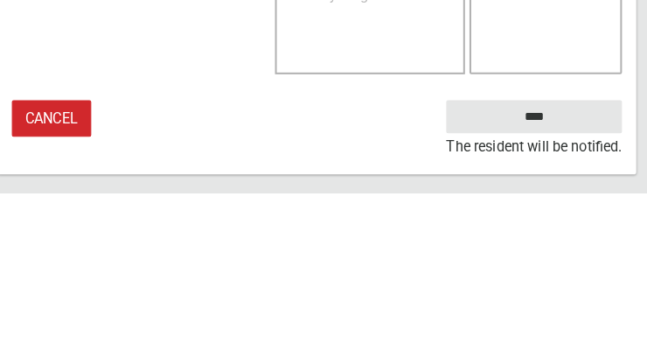
type textarea "**********"
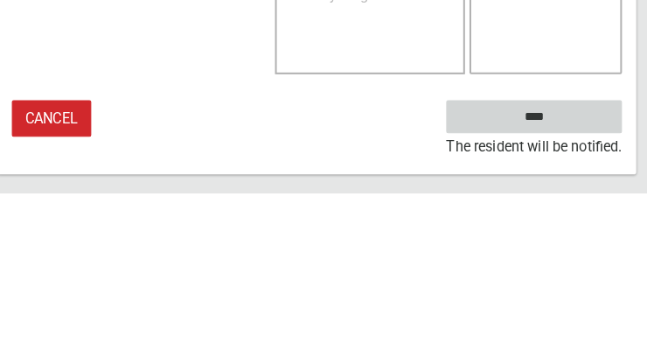
click at [588, 270] on input "****" at bounding box center [536, 276] width 172 height 32
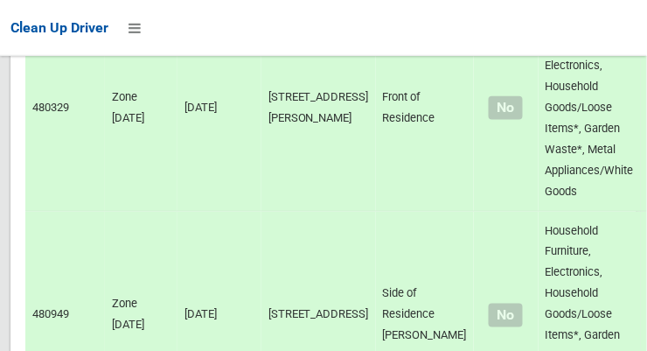
scroll to position [12680, 0]
